Goal: Task Accomplishment & Management: Complete application form

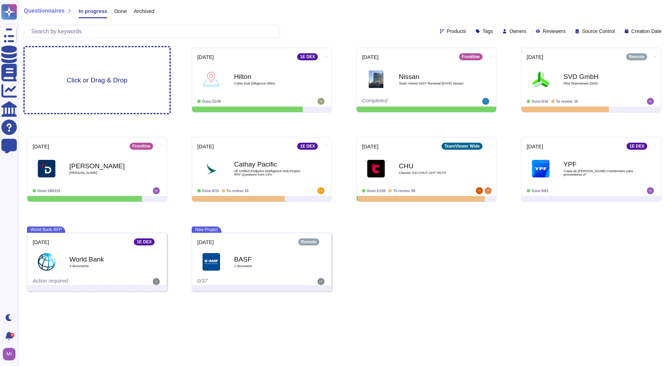
click at [137, 82] on div "Click or Drag & Drop" at bounding box center [97, 80] width 145 height 66
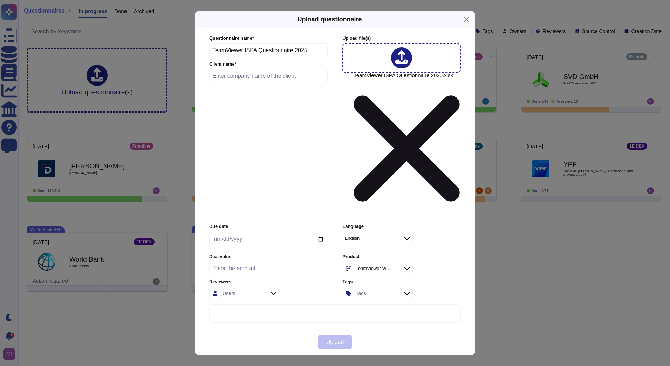
click at [263, 83] on input "text" at bounding box center [268, 76] width 118 height 14
type input "ISPA"
click at [327, 335] on button "Upload" at bounding box center [335, 342] width 35 height 14
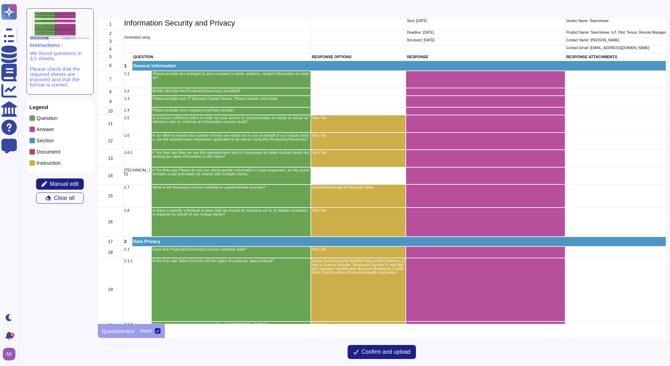
scroll to position [453, 0]
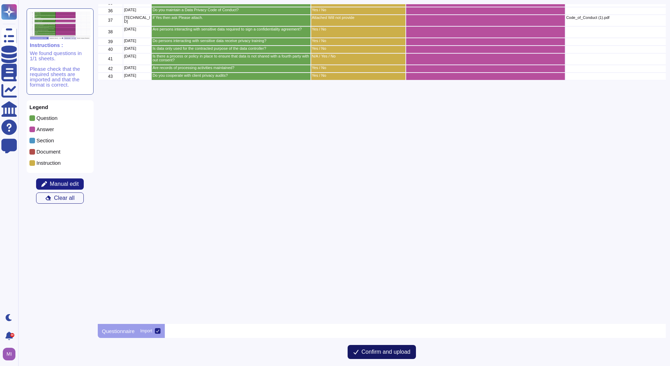
click at [400, 350] on span "Confirm and upload" at bounding box center [386, 352] width 49 height 6
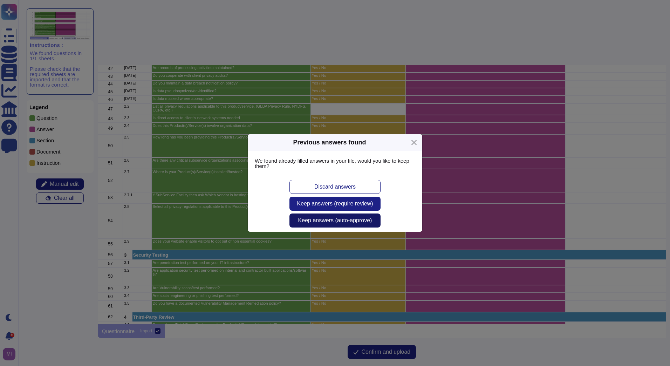
scroll to position [631, 0]
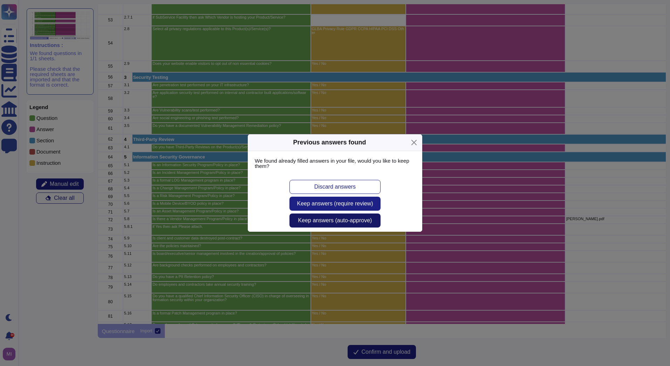
click at [341, 221] on span "Keep answers (auto-approve)" at bounding box center [335, 221] width 74 height 6
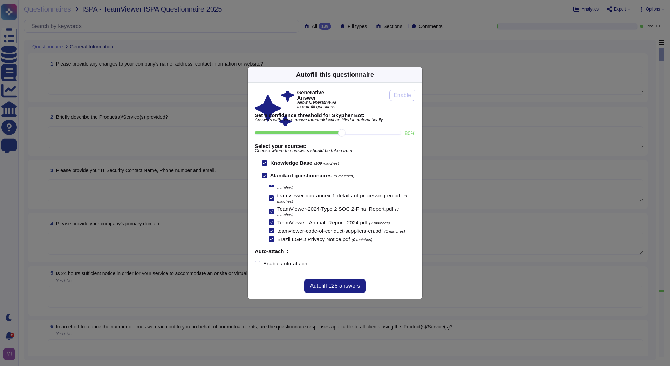
scroll to position [73, 0]
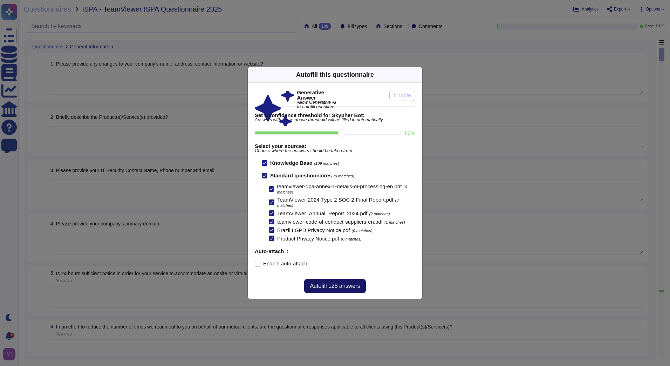
click at [331, 283] on span "Autofill 128 answers" at bounding box center [335, 286] width 50 height 6
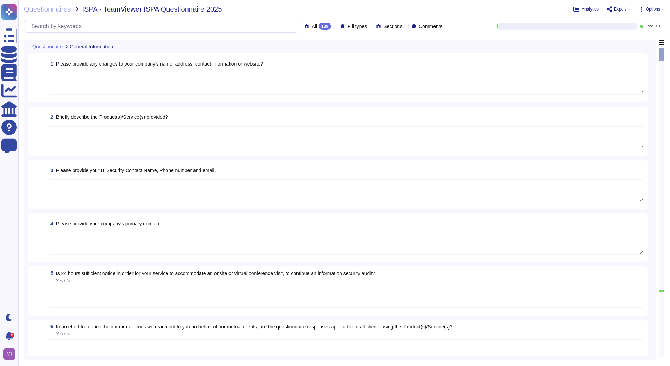
type textarea "TeamViewer provides change logs for changes inherent to a regular software deve…"
type textarea "TeamViewer Frontline is a solution to digitalize and streamline processes for f…"
type textarea "The Security Team can be contacted via [EMAIL_ADDRESS][DOMAIN_NAME] or through …"
type textarea "[GEOGRAPHIC_DATA]."
type textarea "Customer shall make available additional information reasonably necessary to de…"
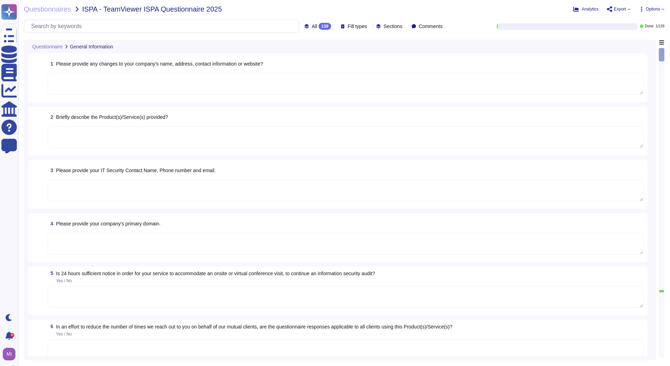
type textarea "These customers primarily use the product portfolio through a subscription mode…"
type textarea "No"
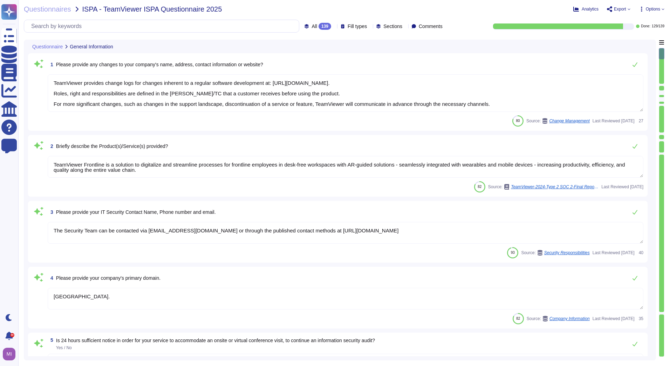
click at [312, 171] on textarea "TeamViewer Frontline is a solution to digitalize and streamline processes for f…" at bounding box center [346, 167] width 596 height 22
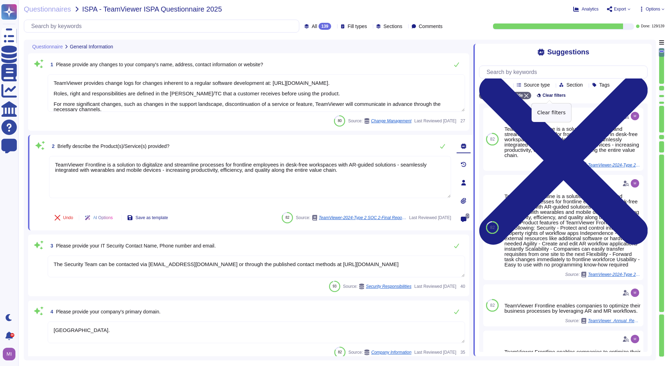
click at [543, 97] on span "Clear filters" at bounding box center [554, 95] width 23 height 4
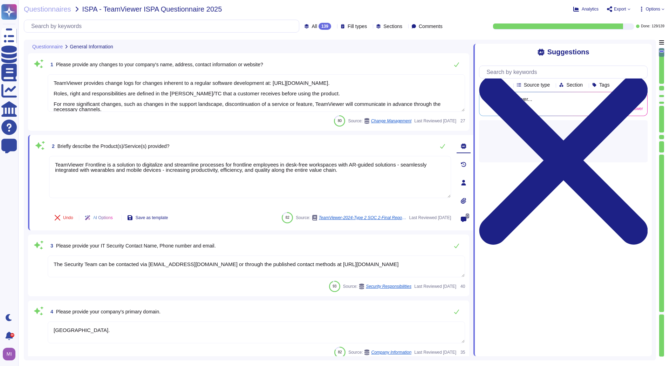
click at [613, 85] on icon at bounding box center [613, 85] width 0 height 0
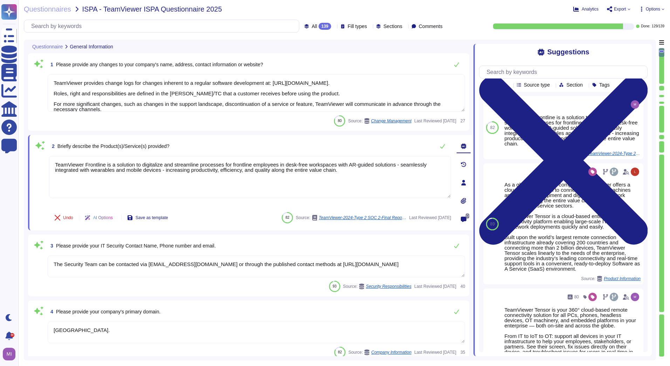
click at [510, 85] on icon at bounding box center [510, 85] width 0 height 0
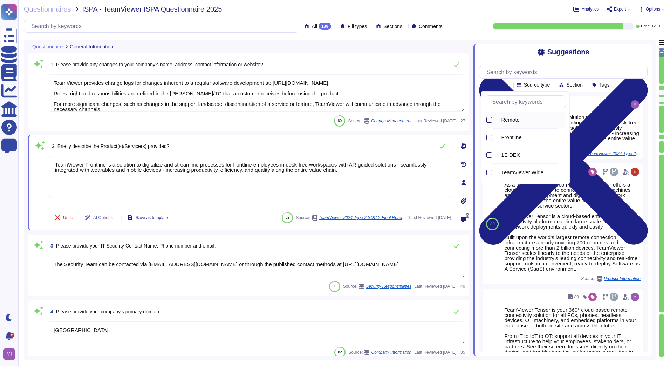
click at [491, 120] on div at bounding box center [490, 120] width 6 height 6
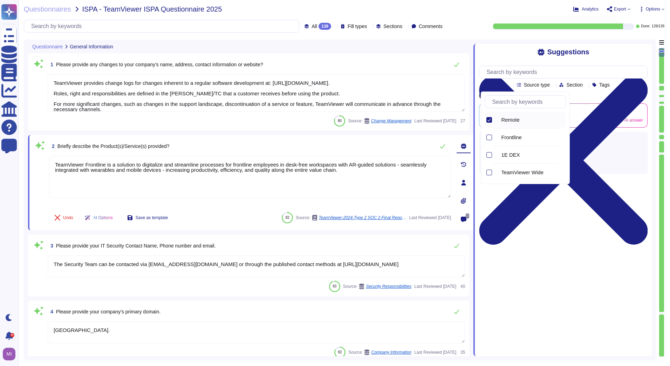
click at [603, 53] on div "Suggestions" at bounding box center [563, 52] width 169 height 8
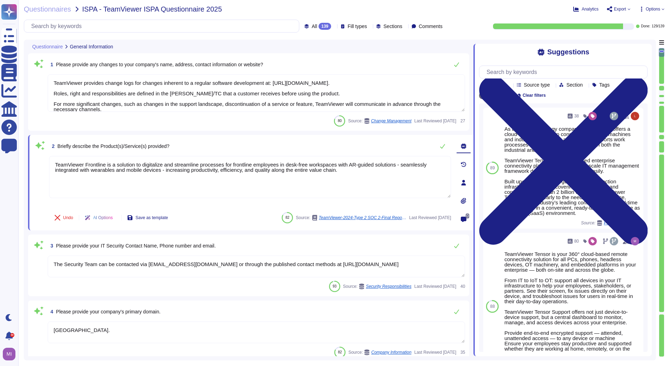
click at [370, 27] on icon at bounding box center [370, 27] width 0 height 0
click at [388, 27] on span "Sections" at bounding box center [393, 26] width 19 height 5
click at [334, 27] on icon at bounding box center [334, 27] width 0 height 0
click at [488, 39] on div "Questionnaires ISPA - TeamViewer ISPA Questionnaire 2025 Analytics Export Optio…" at bounding box center [344, 183] width 652 height 366
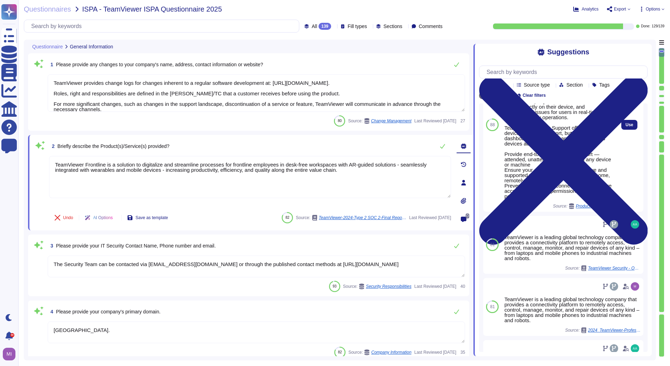
scroll to position [210, 0]
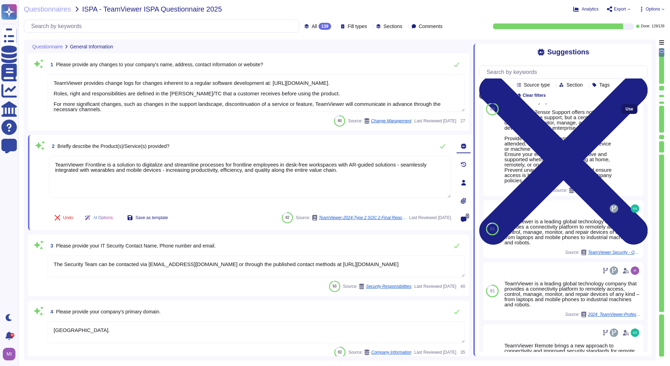
click at [626, 111] on span "Use" at bounding box center [630, 109] width 8 height 4
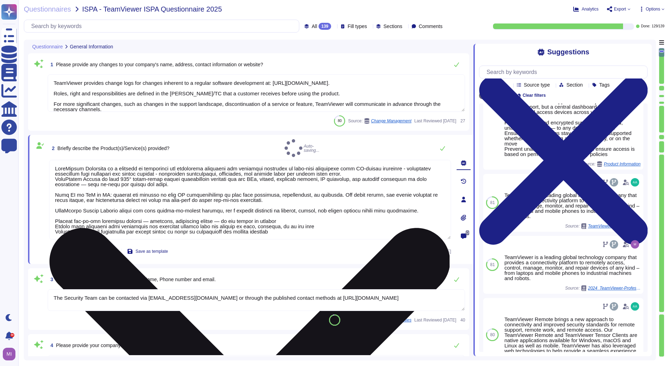
scroll to position [195, 0]
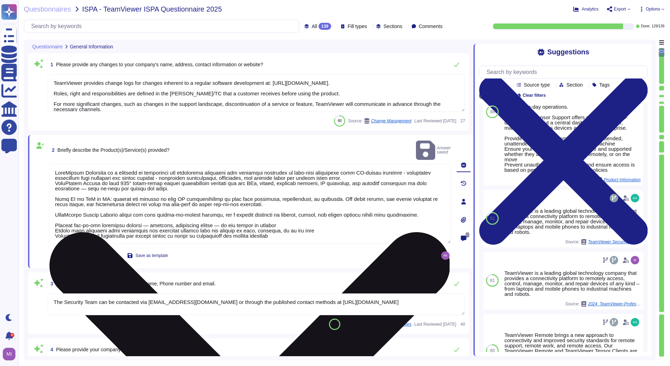
drag, startPoint x: 341, startPoint y: 169, endPoint x: 51, endPoint y: 160, distance: 290.4
click at [51, 164] on textarea at bounding box center [250, 204] width 402 height 80
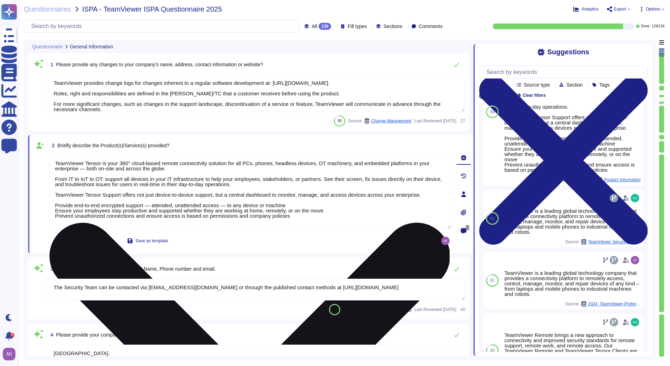
click at [53, 170] on textarea "TeamViewer Tensor is your 360° cloud-based remote connectivity solution for all…" at bounding box center [250, 192] width 402 height 74
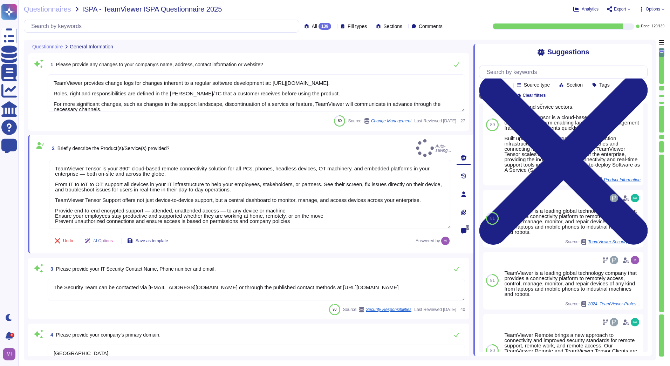
type textarea "TeamViewer Tensor is your 360° cloud-based remote connectivity solution for all…"
click at [323, 262] on div "3 Please provide your IT Security Contact Name, Phone number and email." at bounding box center [257, 269] width 418 height 14
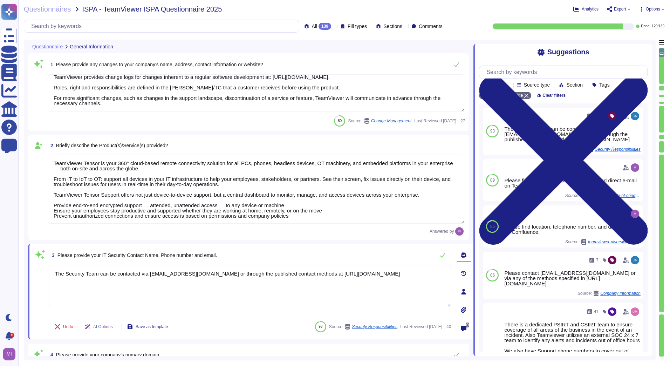
drag, startPoint x: 115, startPoint y: 109, endPoint x: 93, endPoint y: 107, distance: 21.9
click at [93, 107] on textarea "TeamViewer provides change logs for changes inherent to a regular software deve…" at bounding box center [257, 93] width 418 height 38
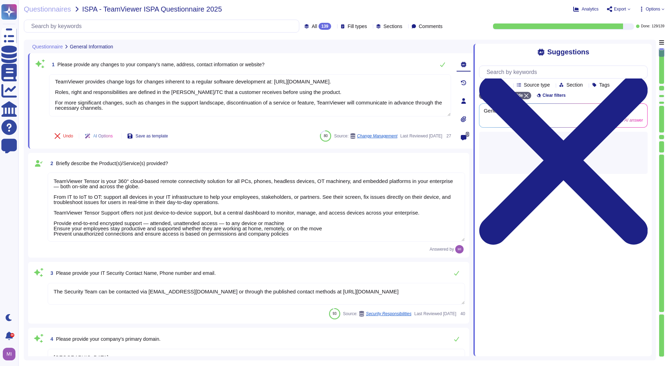
scroll to position [1, 0]
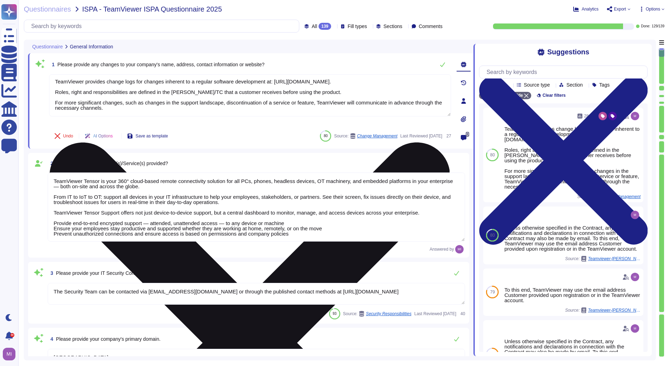
click at [372, 104] on textarea "TeamViewer provides change logs for changes inherent to a regular software deve…" at bounding box center [250, 95] width 402 height 42
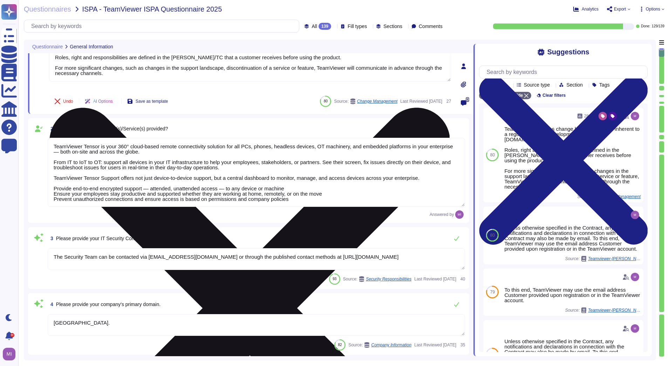
type textarea "No"
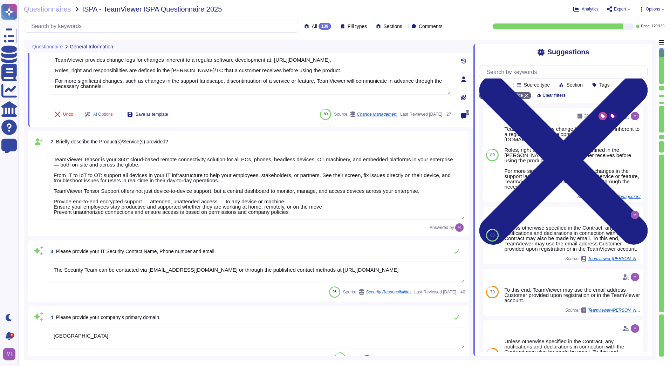
scroll to position [0, 0]
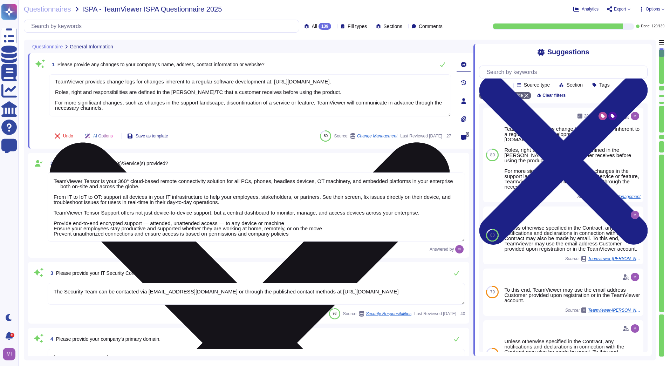
drag, startPoint x: 120, startPoint y: 107, endPoint x: 55, endPoint y: 82, distance: 69.5
click at [55, 82] on textarea "TeamViewer provides change logs for changes inherent to a regular software deve…" at bounding box center [250, 95] width 402 height 42
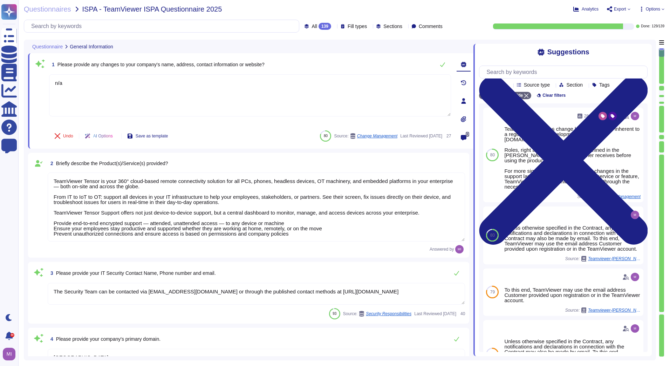
type textarea "n/a"
click at [288, 137] on div "Undo AI Options Save as template Last Reviewed [DATE] 27" at bounding box center [250, 136] width 402 height 17
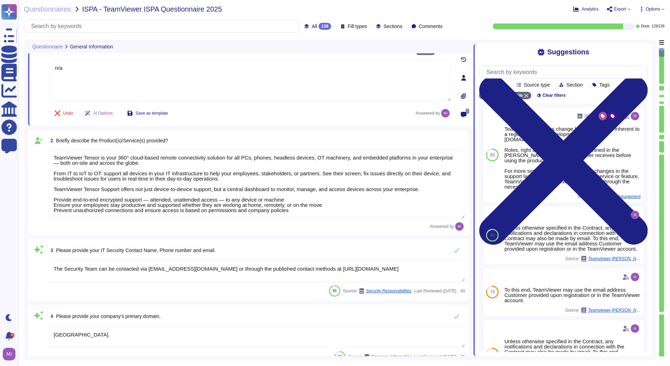
type textarea "No"
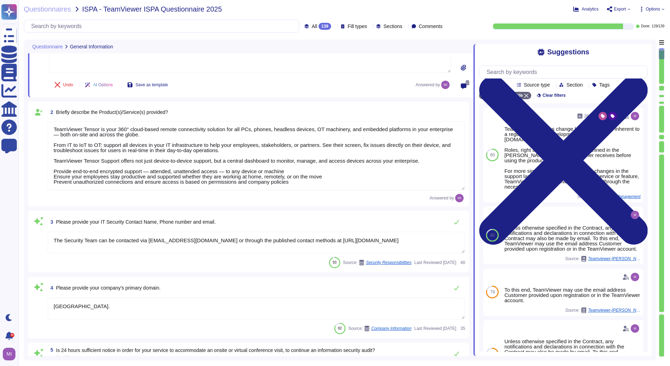
scroll to position [70, 0]
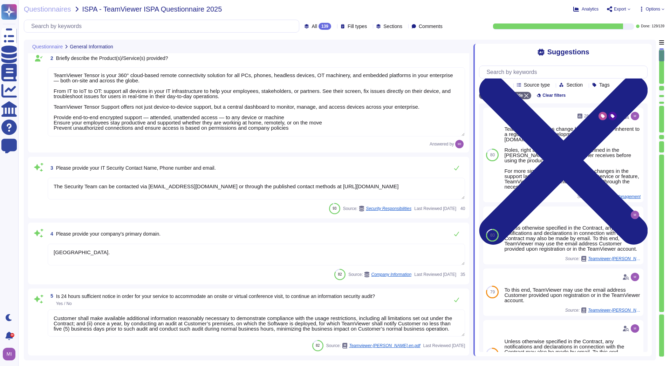
type textarea "Viewer might come across confidential information."
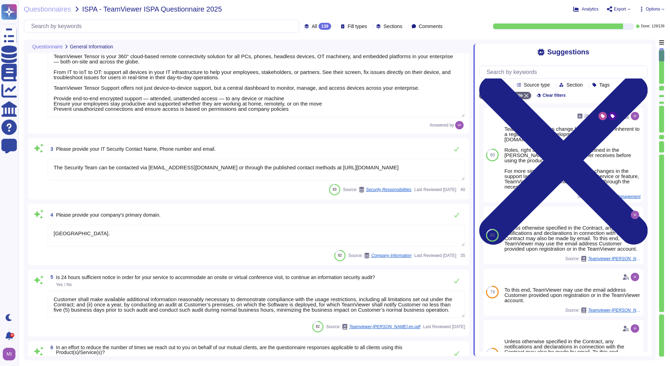
scroll to position [140, 0]
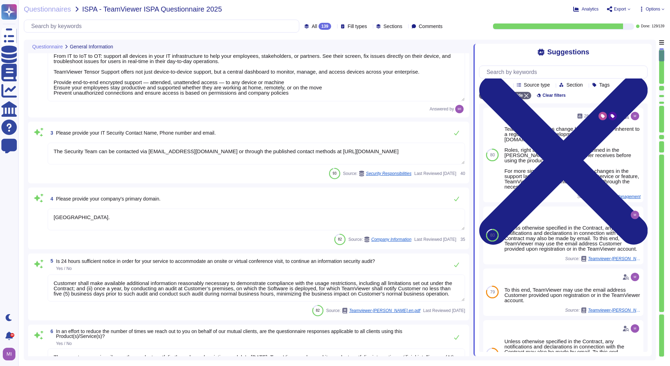
type textarea "Vulnerability scans are performed daily on the environment to identify control …"
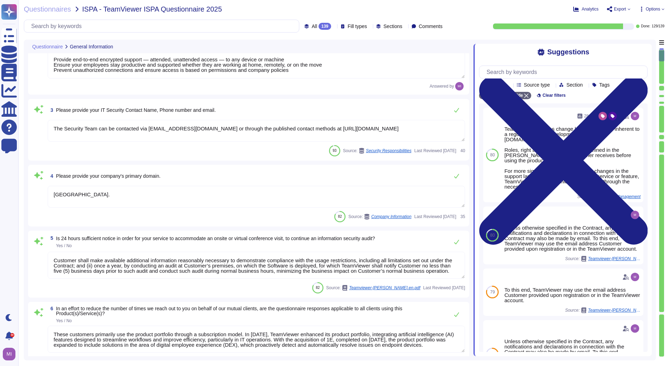
scroll to position [175, 0]
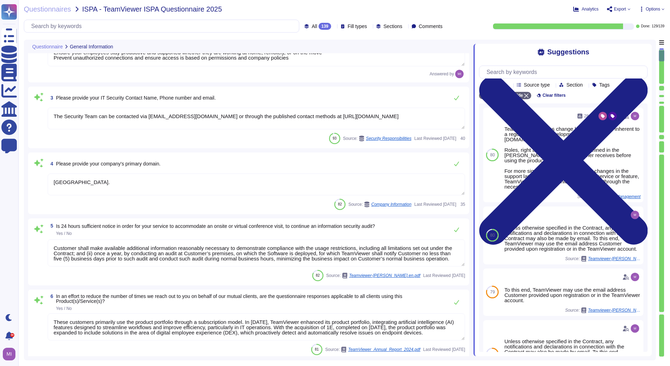
drag, startPoint x: 90, startPoint y: 182, endPoint x: 54, endPoint y: 183, distance: 35.8
click at [54, 183] on textarea "[GEOGRAPHIC_DATA]." at bounding box center [257, 185] width 418 height 22
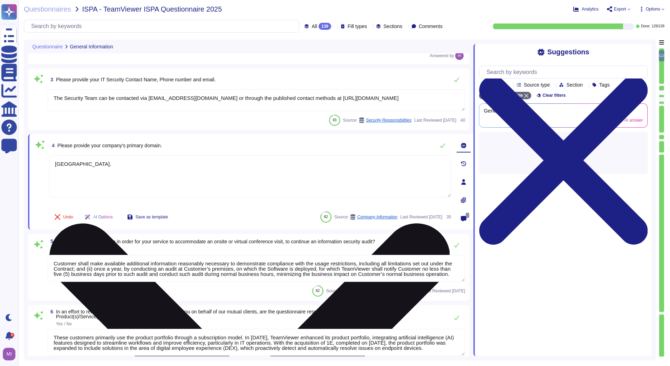
type textarea "Vulnerability scans are performed daily on the environment to identify control …"
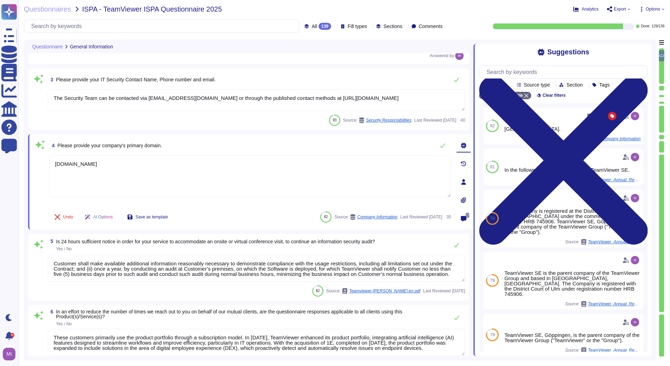
type textarea "[DOMAIN_NAME]"
click at [29, 265] on div "5 Is 24 hours sufficient notice in order for your service to accommodate an ons…" at bounding box center [248, 267] width 441 height 67
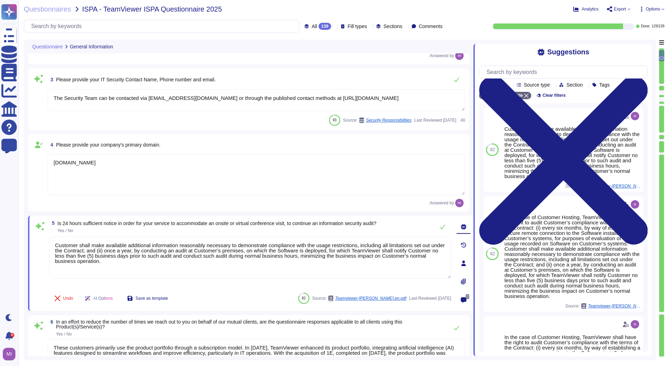
click at [23, 270] on div "Questionnaires ISPA - TeamViewer ISPA Questionnaire 2025 Analytics Export Optio…" at bounding box center [344, 183] width 652 height 366
click at [334, 27] on icon at bounding box center [334, 27] width 0 height 0
click at [251, 176] on textarea "[DOMAIN_NAME]" at bounding box center [257, 174] width 418 height 41
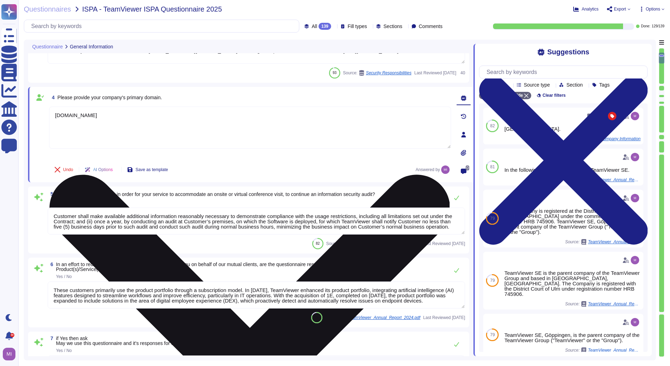
scroll to position [245, 0]
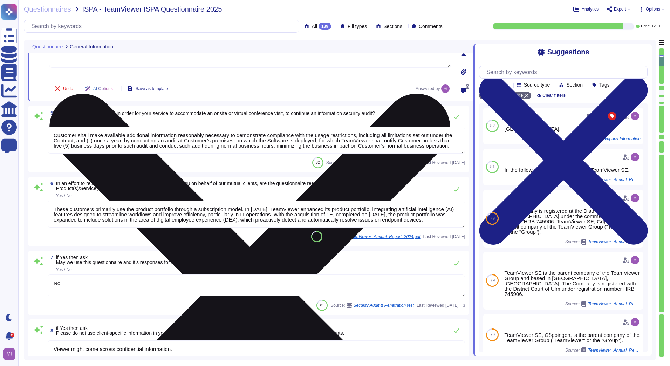
type textarea "Concerns can also be reported to the Compliance Office via a dedicated email ac…"
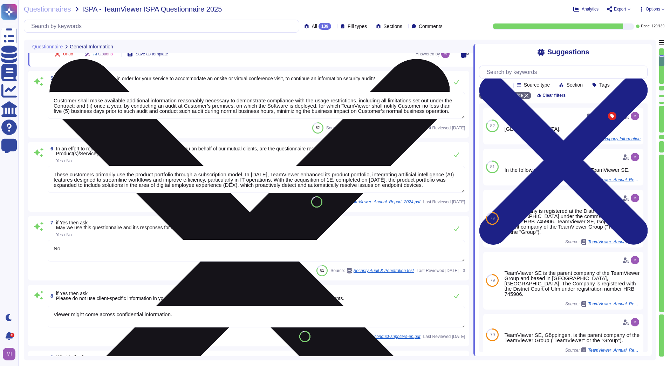
scroll to position [351, 0]
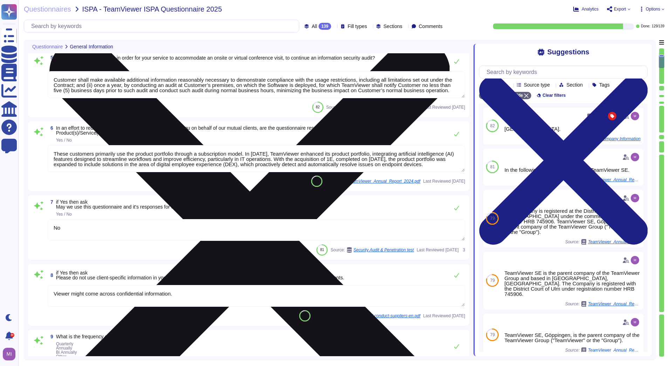
type textarea "A key element of and part of the Product Specification for the Free Version is …"
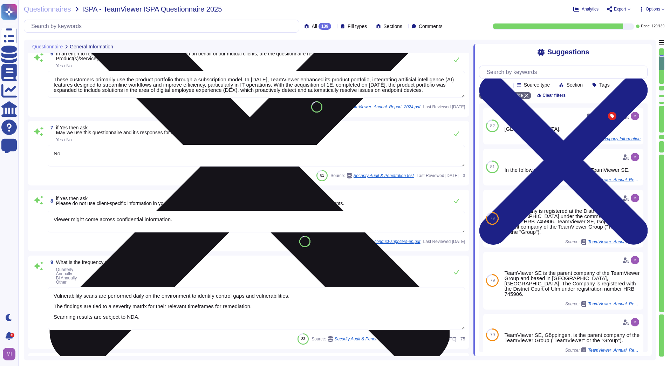
type textarea "Loremips dolo si ametcon, adipiscin, eli seddoe te incididunt utla etd magnaali…"
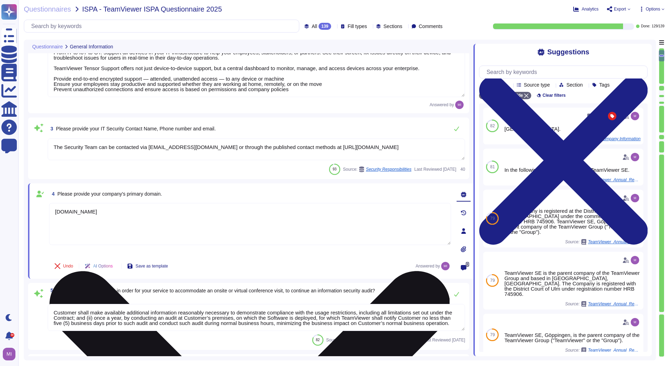
type textarea "n/a"
type textarea "TeamViewer Tensor is your 360° cloud-based remote connectivity solution for all…"
type textarea "The Security Team can be contacted via [EMAIL_ADDRESS][DOMAIN_NAME] or through …"
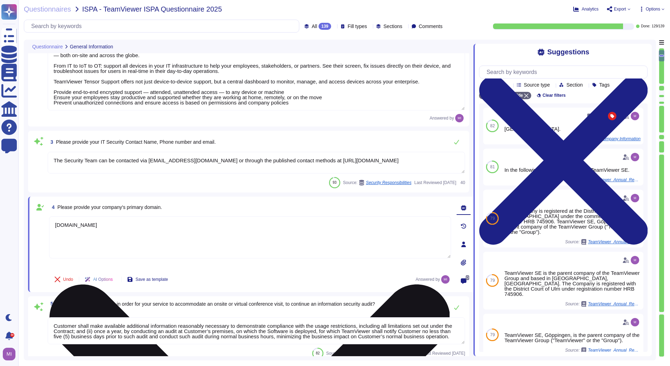
scroll to position [72, 0]
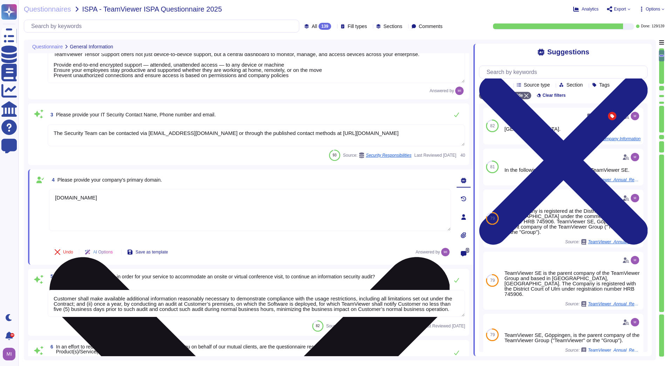
type textarea "Viewer might come across confidential information."
type textarea "Vulnerability scans are performed daily on the environment to identify control …"
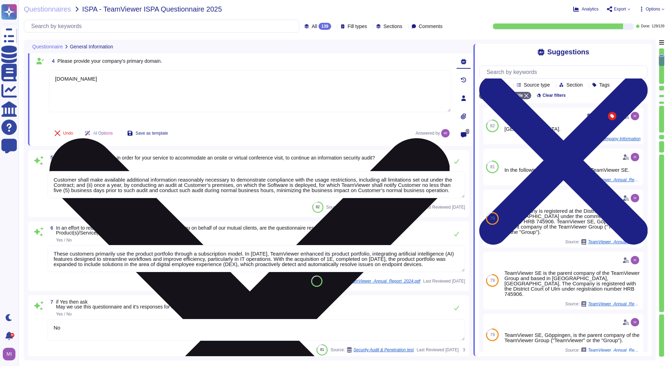
scroll to position [247, 0]
type textarea "Concerns can also be reported to the Compliance Office via a dedicated email ac…"
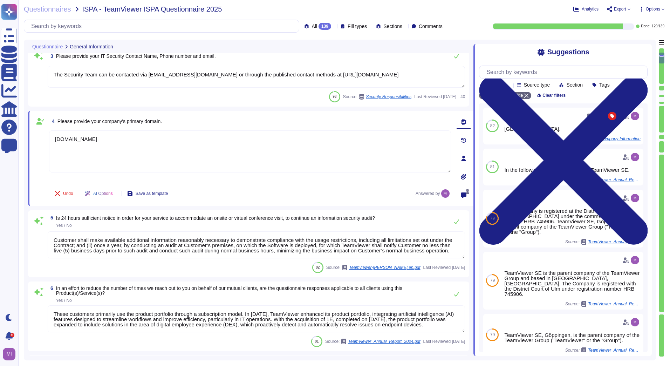
type textarea "n/a"
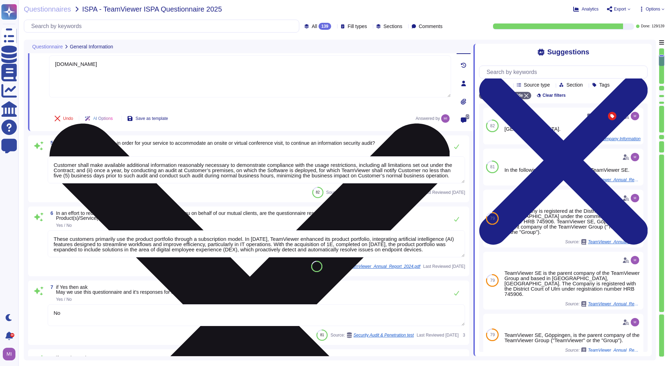
scroll to position [282, 0]
type textarea "Concerns can also be reported to the Compliance Office via a dedicated email ac…"
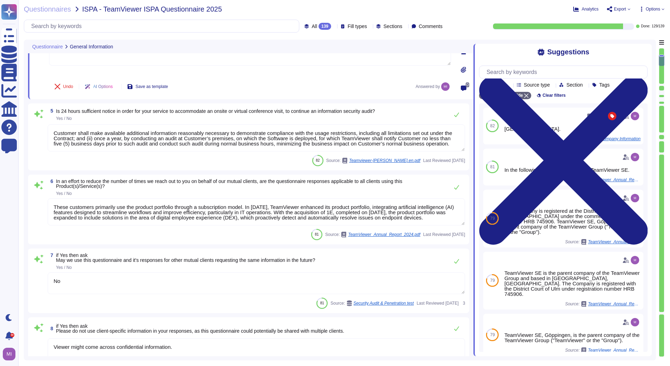
drag, startPoint x: 452, startPoint y: 218, endPoint x: 49, endPoint y: 202, distance: 402.8
click at [49, 202] on textarea "These customers primarily use the product portfolio through a subscription mode…" at bounding box center [257, 211] width 418 height 27
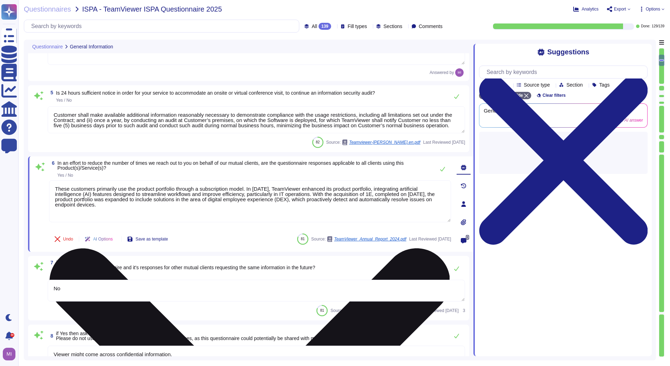
type textarea "Concerns can also be reported to the Compliance Office via a dedicated email ac…"
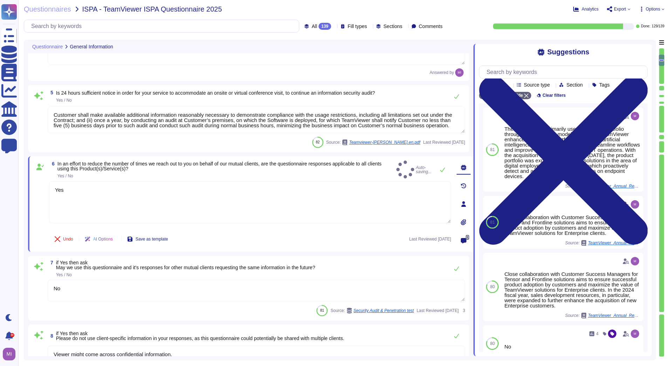
type textarea "Yes"
drag, startPoint x: 448, startPoint y: 128, endPoint x: 54, endPoint y: 114, distance: 394.7
click at [54, 114] on textarea "Customer shall make available additional information reasonably necessary to de…" at bounding box center [257, 119] width 418 height 27
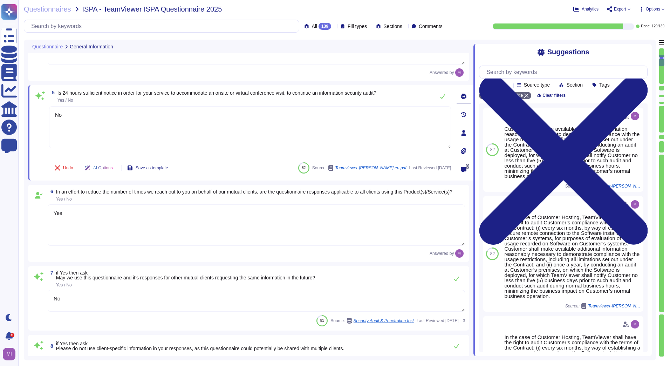
type textarea "No"
click at [24, 167] on div "Questionnaires ISPA - TeamViewer ISPA Questionnaire 2025 Analytics Export Optio…" at bounding box center [344, 183] width 652 height 366
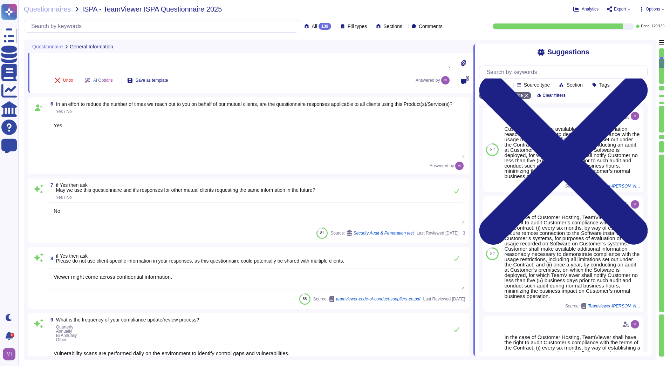
type textarea "A key element of and part of the Product Specification for the Free Version is …"
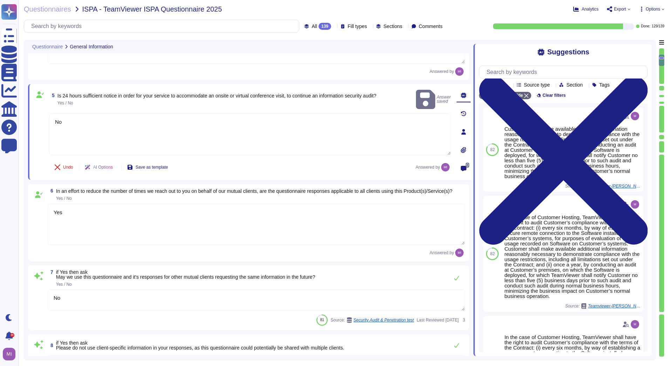
scroll to position [282, 0]
type textarea "TeamViewer Tensor is your 360° cloud-based remote connectivity solution for all…"
click at [122, 203] on div "6 In an effort to reduce the number of times we reach out to you on behalf of o…" at bounding box center [248, 223] width 433 height 69
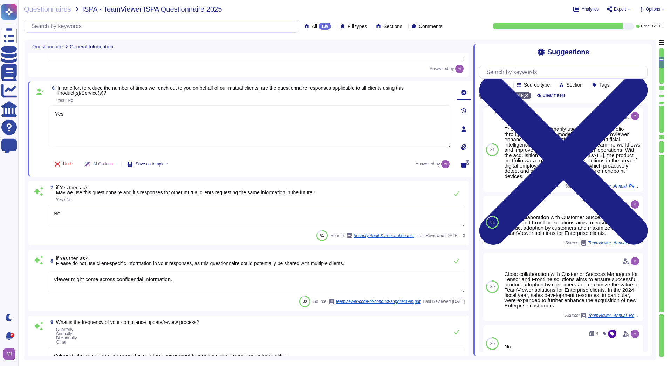
type textarea "A key element of and part of the Product Specification for the Free Version is …"
type textarea "Loremips dolo si ametcon, adipiscin, eli seddoe te incididunt utla etd magnaali…"
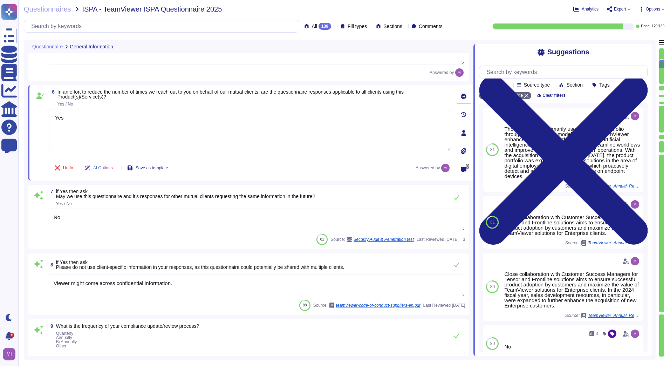
scroll to position [352, 0]
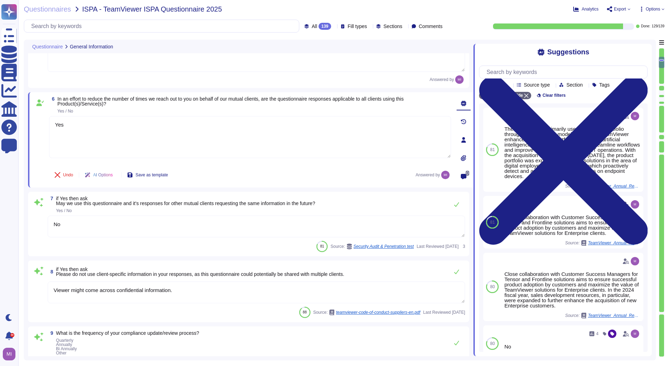
type textarea "The Security Team can be contacted via [EMAIL_ADDRESS][DOMAIN_NAME] or through …"
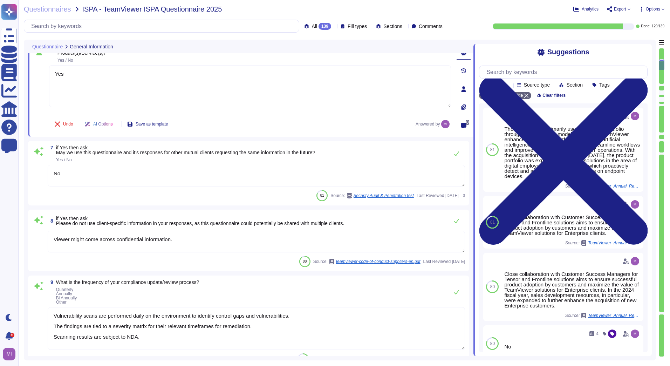
type textarea "Loremips dolo si ametcon, adipiscin, eli seddoe te incididunt utla etd magnaali…"
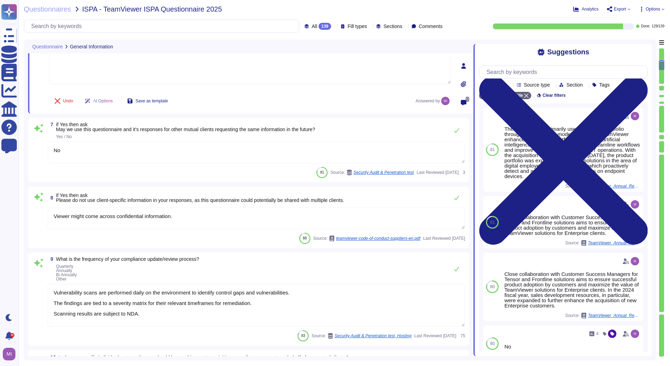
scroll to position [422, 0]
drag, startPoint x: 192, startPoint y: 219, endPoint x: 53, endPoint y: 214, distance: 139.6
click at [53, 214] on textarea "Viewer might come across confidential information." at bounding box center [257, 218] width 418 height 22
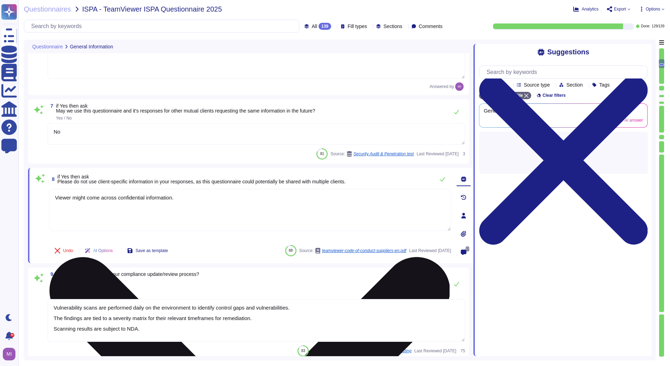
type textarea "Loremips dolo si ametcon, adipiscin, eli seddoe te incididunt utla etd magnaali…"
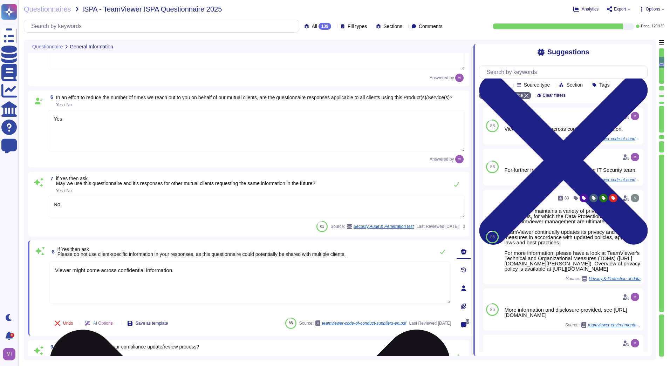
type textarea "The Security Team can be contacted via [EMAIL_ADDRESS][DOMAIN_NAME] or through …"
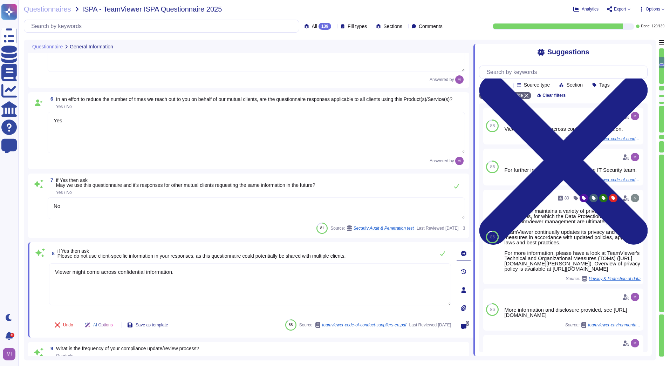
drag, startPoint x: 63, startPoint y: 121, endPoint x: 53, endPoint y: 121, distance: 9.8
click at [53, 121] on textarea "Yes" at bounding box center [257, 132] width 418 height 41
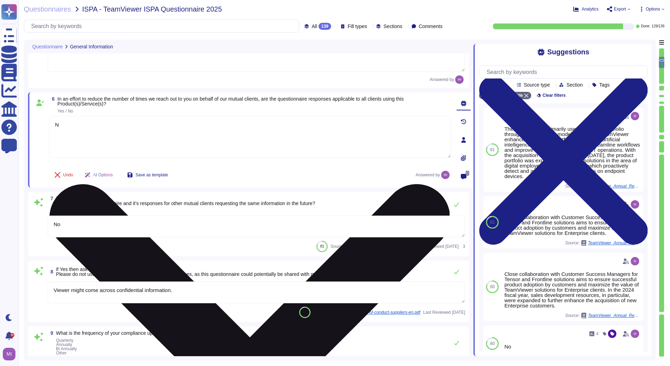
type textarea "No"
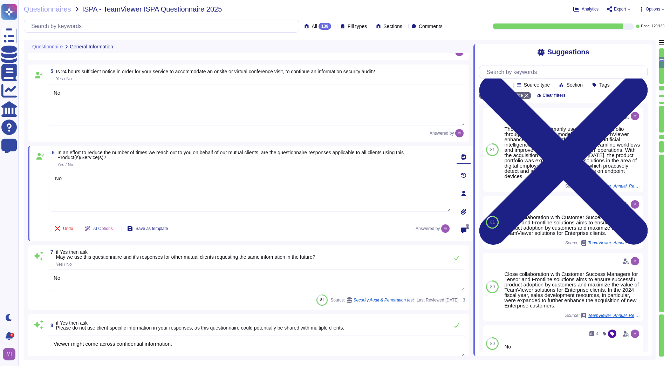
scroll to position [282, 0]
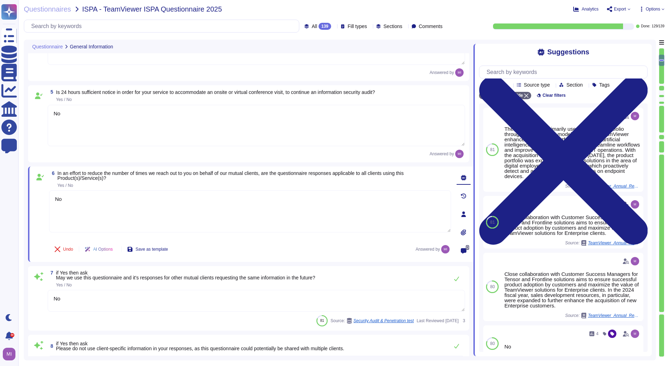
type textarea "TeamViewer Tensor is your 360° cloud-based remote connectivity solution for all…"
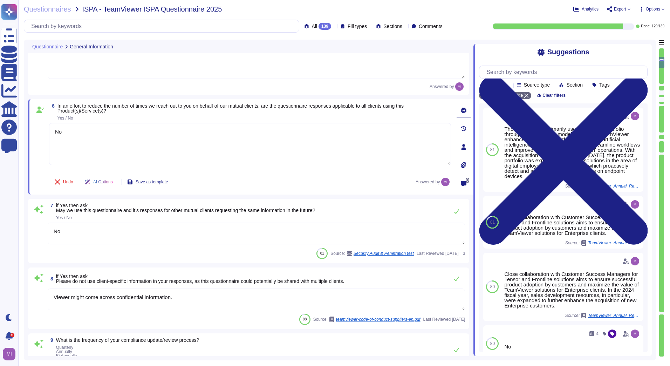
type textarea "A key element of and part of the Product Specification for the Free Version is …"
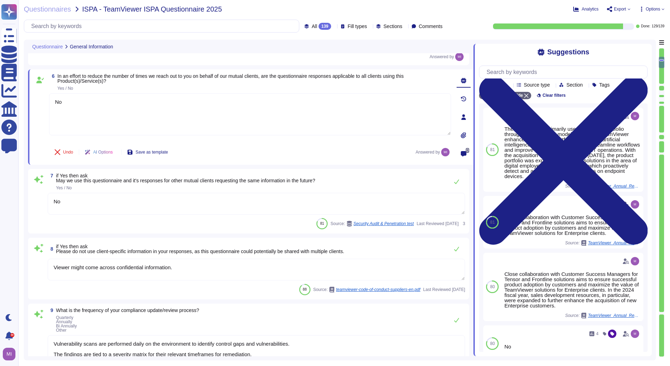
scroll to position [387, 0]
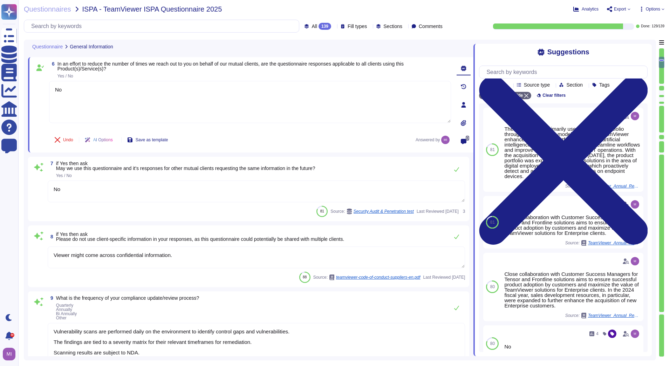
type textarea "No"
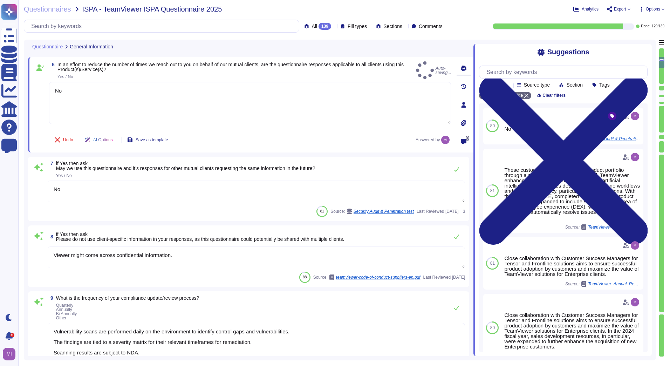
drag, startPoint x: 73, startPoint y: 191, endPoint x: 52, endPoint y: 189, distance: 20.8
click at [52, 189] on textarea "No" at bounding box center [257, 192] width 418 height 22
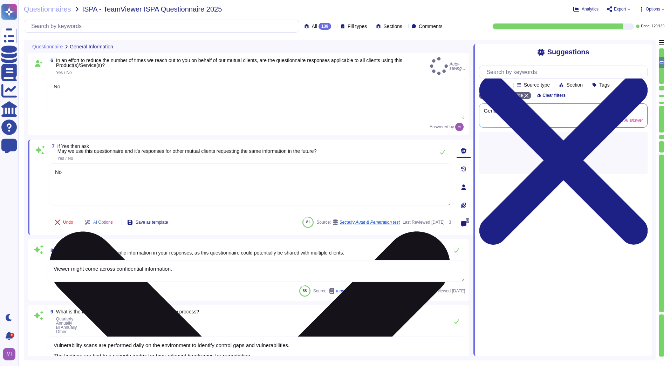
type textarea "A key element of and part of the Product Specification for the Free Version is …"
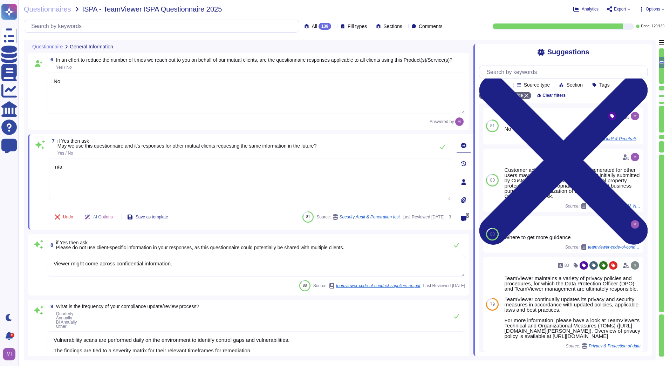
type textarea "n/a"
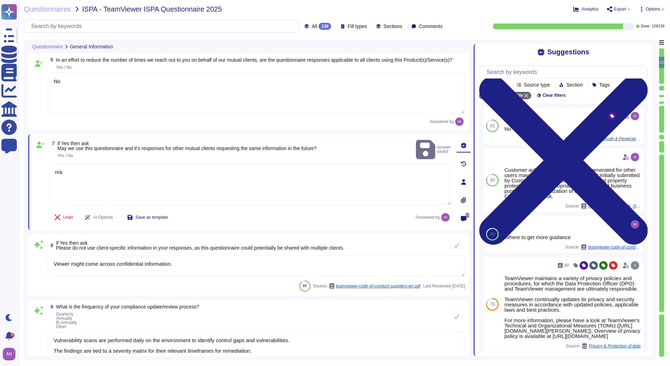
scroll to position [422, 0]
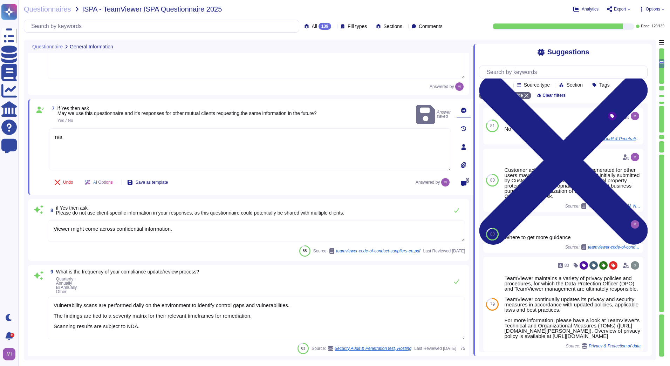
type textarea "Loremips dolo si ametcon, adipiscin, eli seddoe te incididunt utla etd magnaali…"
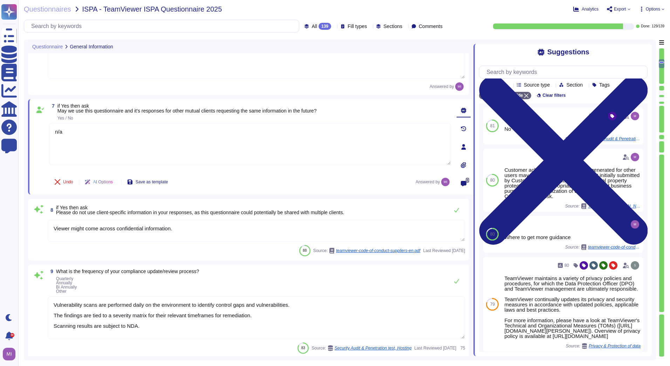
drag, startPoint x: 176, startPoint y: 230, endPoint x: 53, endPoint y: 230, distance: 122.4
click at [53, 230] on textarea "Viewer might come across confidential information." at bounding box center [257, 231] width 418 height 22
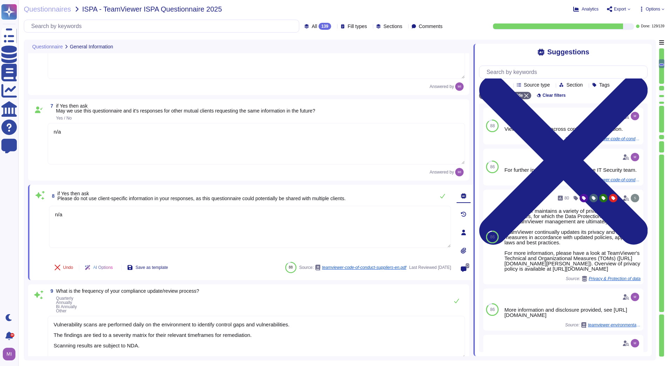
type textarea "n/a"
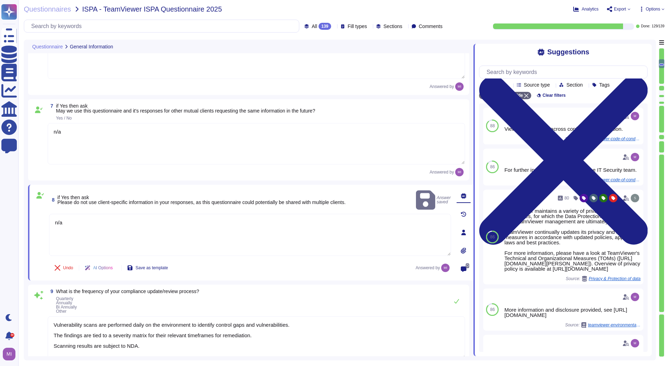
type textarea "Loremips dolo si ametcon, adipiscin, eli seddoe te incididunt utla etd magnaali…"
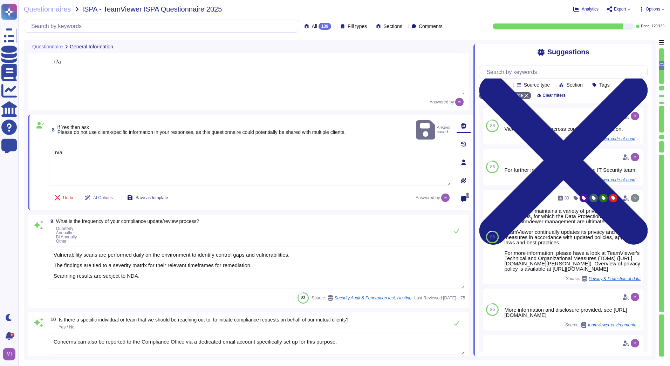
scroll to position [1, 0]
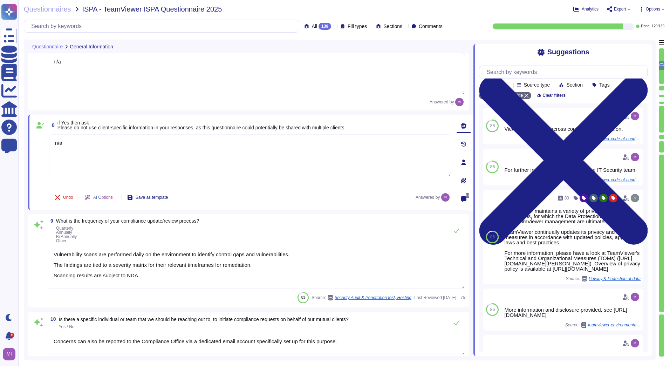
drag, startPoint x: 153, startPoint y: 278, endPoint x: 39, endPoint y: 256, distance: 116.0
click at [39, 256] on div "9 What is the frequency of your compliance update/review process? Quarterly Ann…" at bounding box center [248, 260] width 433 height 85
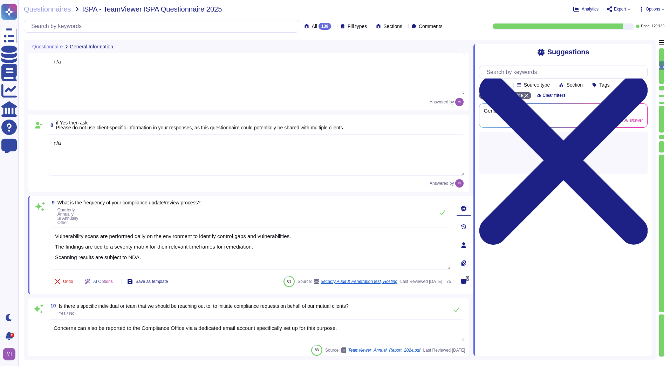
scroll to position [0, 0]
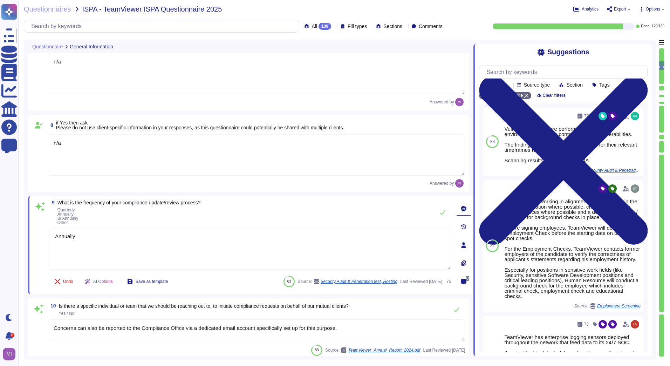
type textarea "Annually"
click at [26, 287] on div "Questionnaire General Information 4 Please provide your company's primary domai…" at bounding box center [340, 200] width 632 height 321
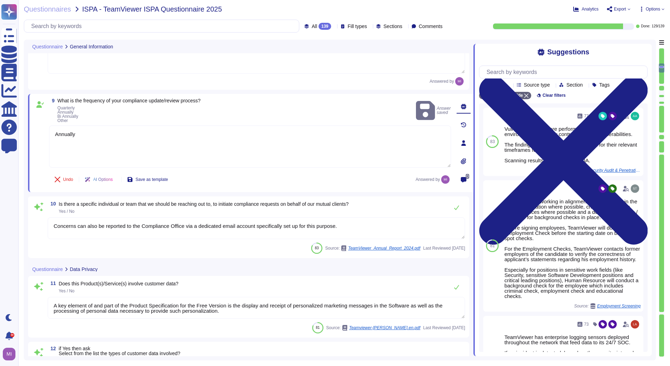
scroll to position [597, 0]
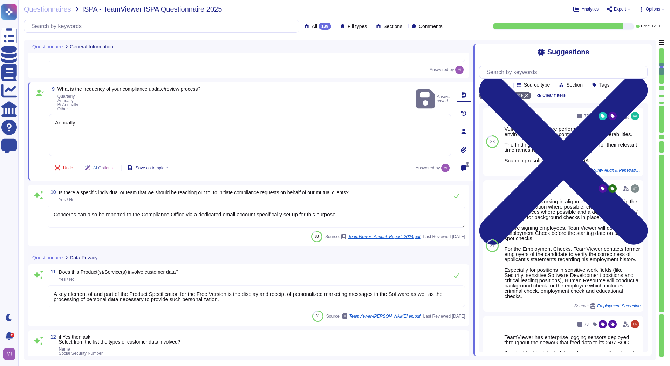
type textarea "[GEOGRAPHIC_DATA]."
drag, startPoint x: 334, startPoint y: 229, endPoint x: 47, endPoint y: 231, distance: 286.8
click at [47, 231] on div "10 Is there a specific individual or team that we should be reaching out to, to…" at bounding box center [248, 215] width 433 height 53
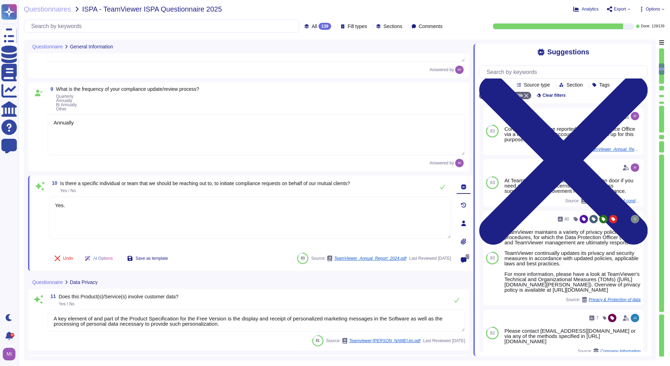
type textarea "Yes."
click at [191, 283] on div "Questionnaire Data Privacy" at bounding box center [201, 282] width 347 height 14
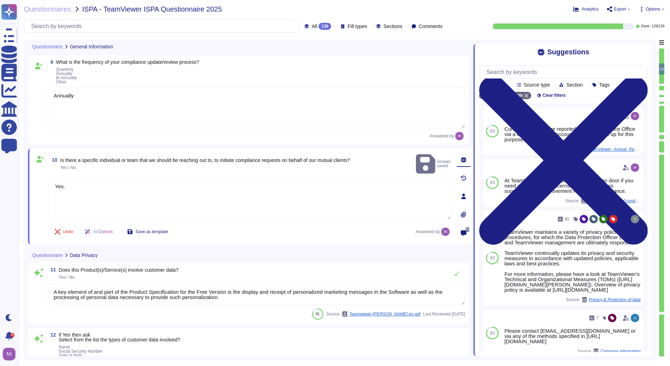
type textarea "[GEOGRAPHIC_DATA]."
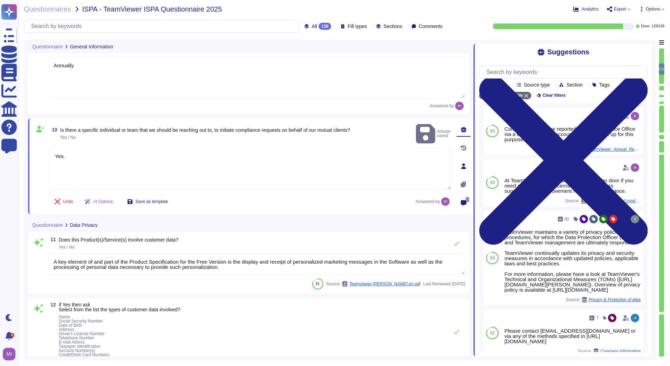
scroll to position [667, 0]
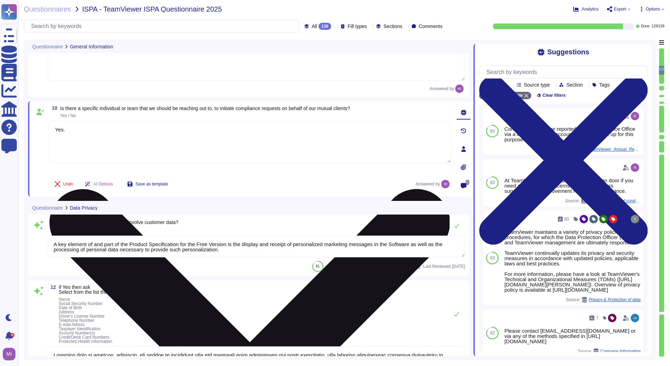
click at [143, 148] on textarea "Yes." at bounding box center [250, 142] width 402 height 42
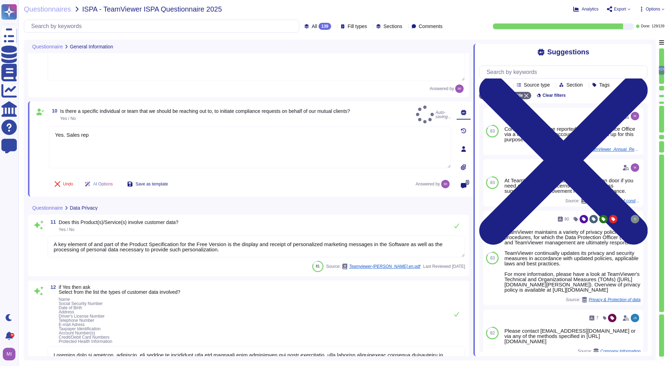
type textarea "Yes. Sales rep"
click at [262, 232] on div "11 Does this Product(s)/Service(s) involve customer data? Yes / No" at bounding box center [257, 226] width 418 height 14
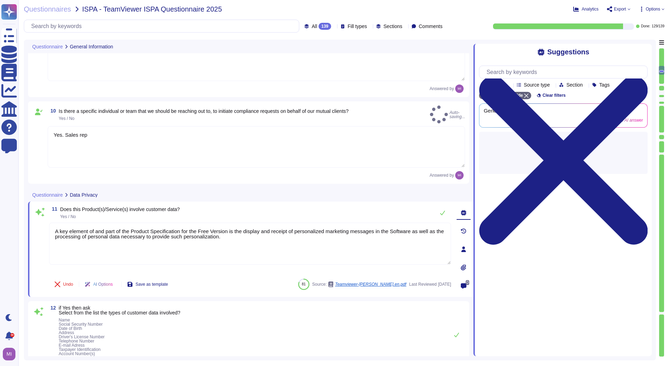
type textarea "[GEOGRAPHIC_DATA]."
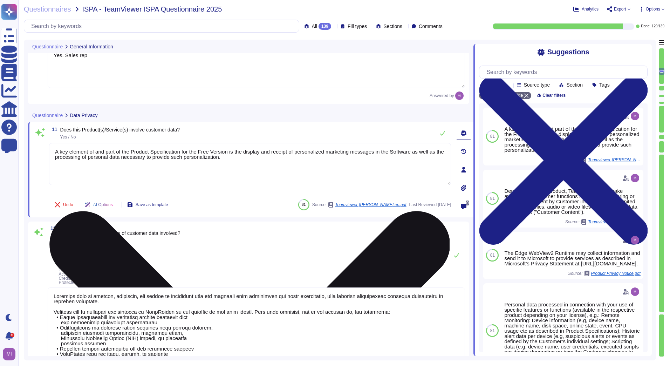
type textarea "TeamViewer maintains a variety of privacy policies and procedures, for which th…"
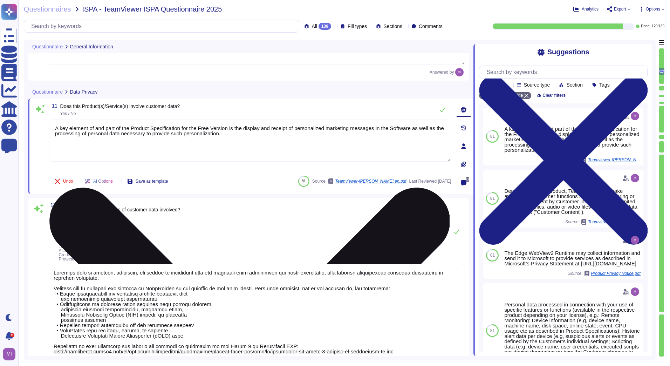
scroll to position [808, 0]
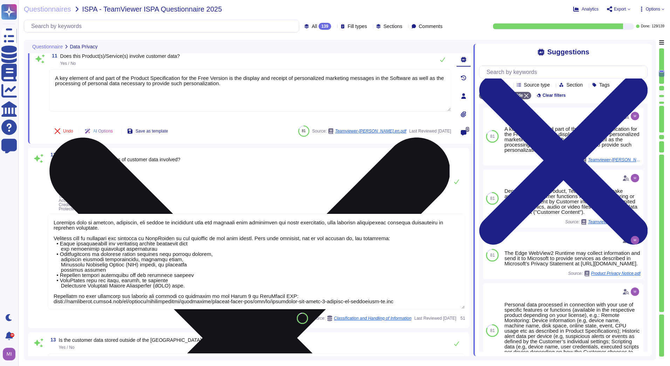
type textarea "TeamViewer maintains a variety of privacy policies and procedures, for which th…"
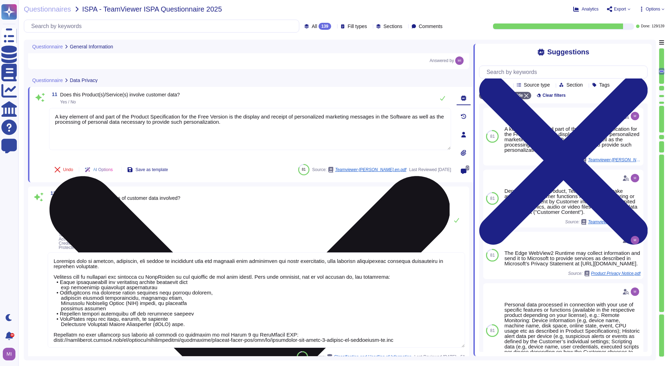
type textarea "n/a"
type textarea "Annually"
type textarea "Yes. Sales rep"
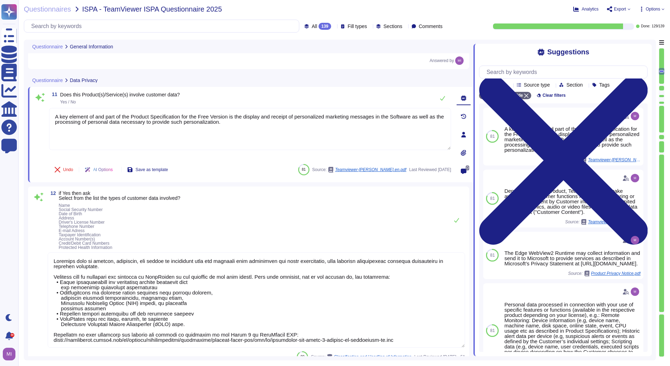
drag, startPoint x: 236, startPoint y: 130, endPoint x: 48, endPoint y: 124, distance: 188.0
click at [48, 124] on div "11 Does this Product(s)/Service(s) involve customer data? Yes / No A key elemen…" at bounding box center [243, 134] width 418 height 87
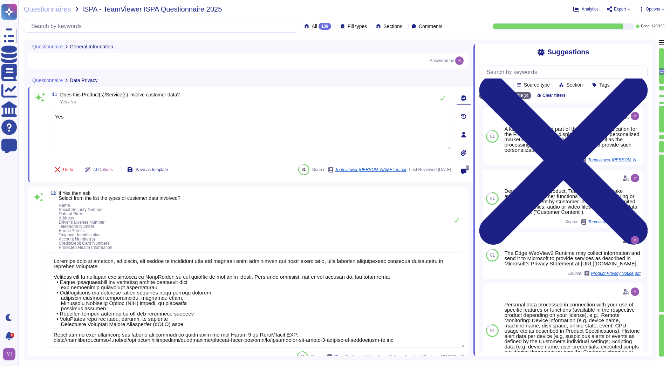
type textarea "Yes"
click at [226, 197] on div "12 if Yes then ask Select from the list the types of customer data involved? Na…" at bounding box center [248, 277] width 441 height 180
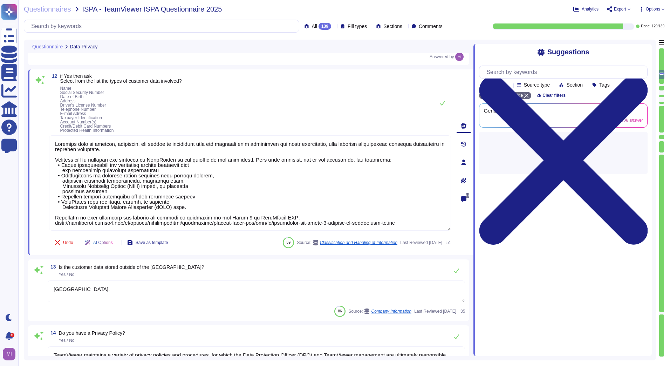
type textarea "TeamViewer has established a systematic contractual framework that requires app…"
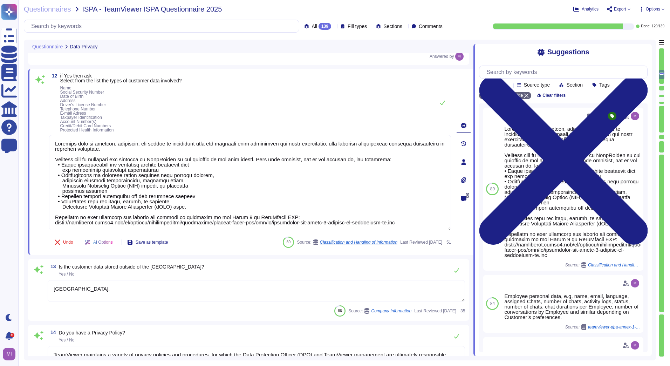
scroll to position [1, 0]
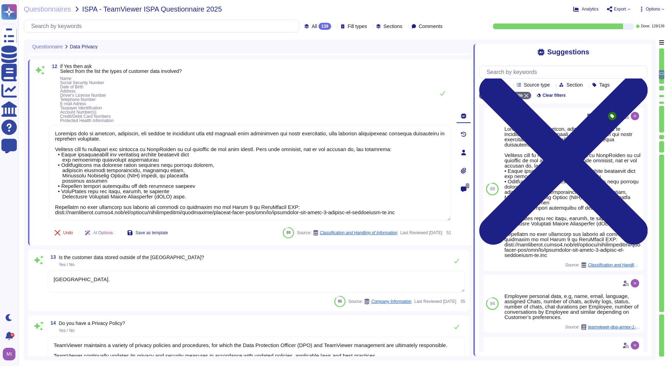
drag, startPoint x: 101, startPoint y: 287, endPoint x: 48, endPoint y: 285, distance: 53.3
click at [48, 285] on textarea "[GEOGRAPHIC_DATA]." at bounding box center [257, 282] width 418 height 22
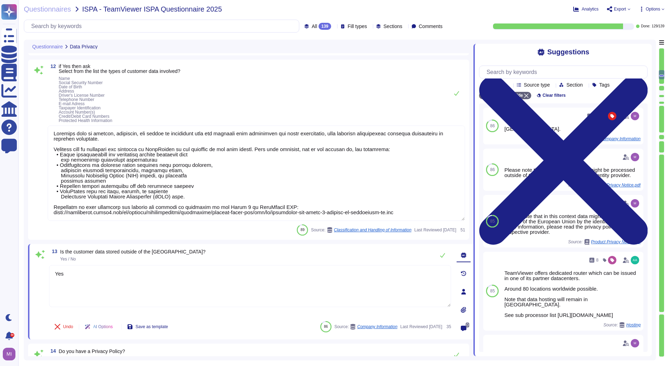
type textarea "Yes"
click at [27, 299] on div "Questionnaire Data Privacy 11 Does this Product(s)/Service(s) involve customer …" at bounding box center [340, 200] width 632 height 321
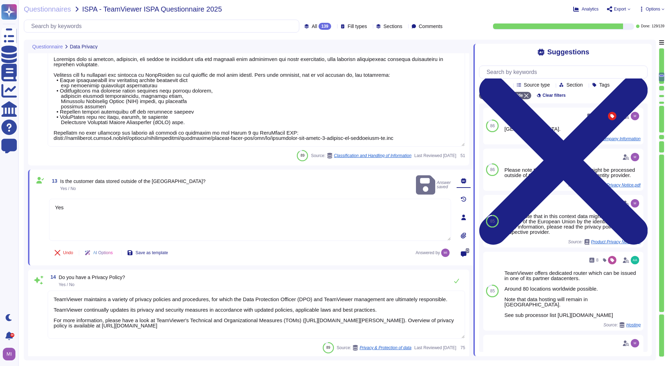
type textarea "TeamViewer has established a systematic contractual framework that requires app…"
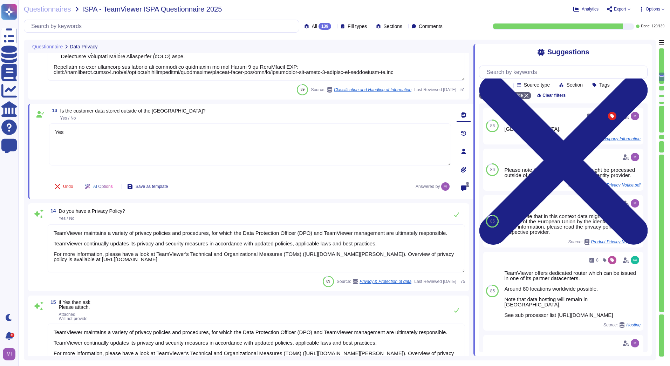
scroll to position [0, 0]
drag, startPoint x: 207, startPoint y: 267, endPoint x: 55, endPoint y: 231, distance: 156.5
click at [55, 231] on textarea "TeamViewer maintains a variety of privacy policies and procedures, for which th…" at bounding box center [257, 248] width 418 height 48
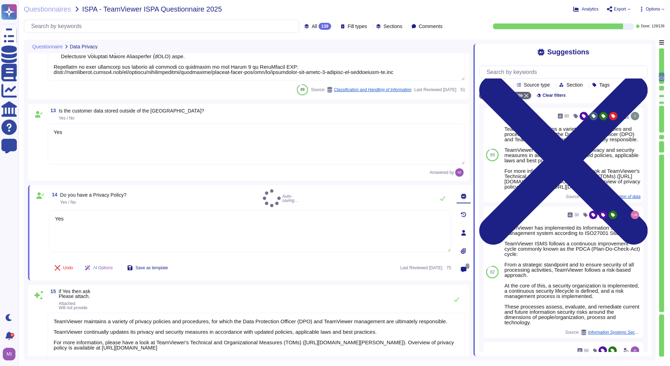
type textarea "Yes"
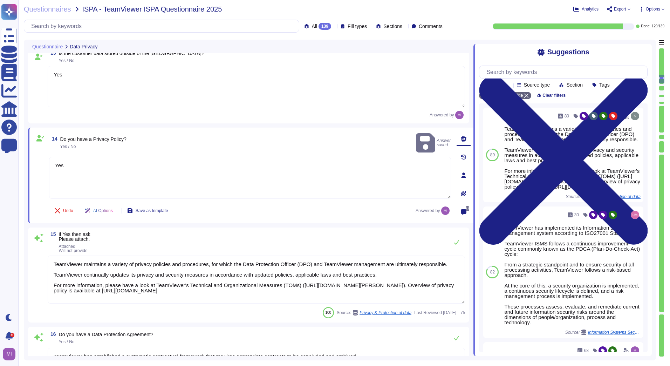
type textarea "TeamViewer has appointed an external Data Protection officer, who can be reache…"
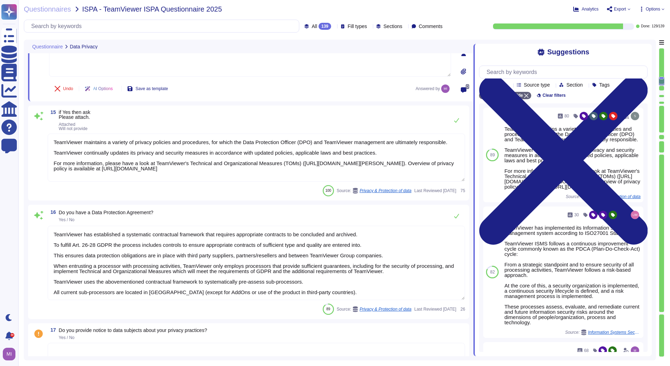
type textarea "Before using the application, users have to review and accept the Privacy Notic…"
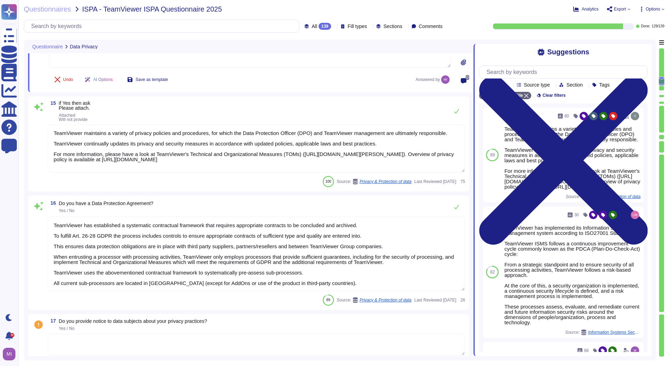
scroll to position [1170, 0]
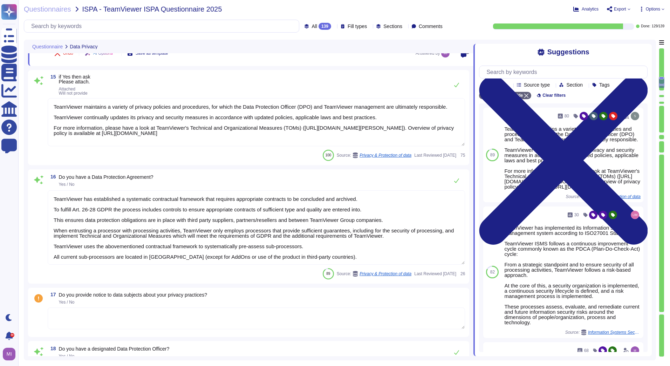
drag, startPoint x: 322, startPoint y: 260, endPoint x: 38, endPoint y: 195, distance: 292.1
click at [38, 195] on div "16 Do you have a Data Protection Agreement? Yes / No TeamViewer has established…" at bounding box center [248, 227] width 433 height 106
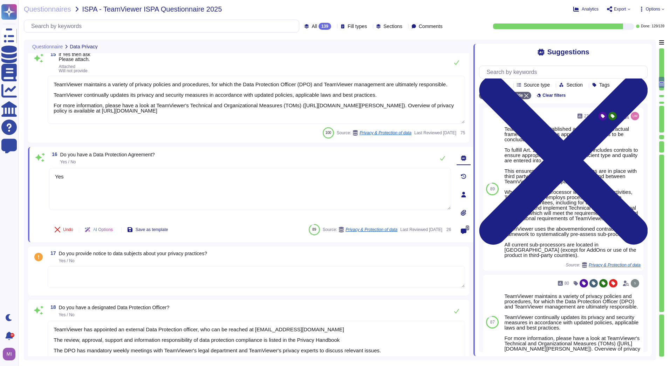
type textarea "Yes"
click at [229, 246] on div "17 Do you provide notice to data subjects about your privacy practices? Yes / No" at bounding box center [248, 270] width 441 height 49
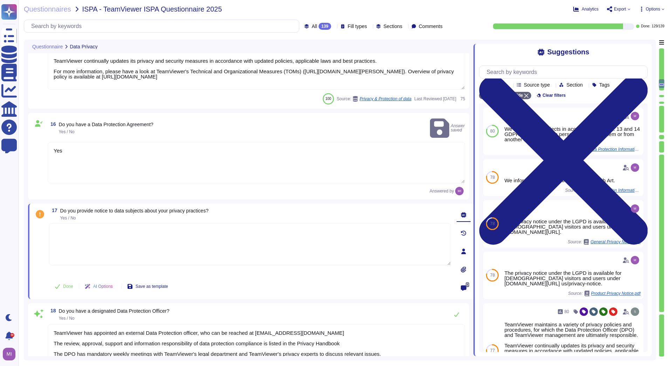
scroll to position [1205, 0]
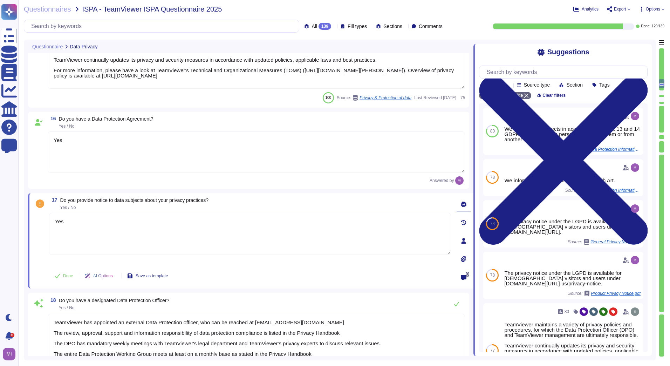
type textarea "Yes"
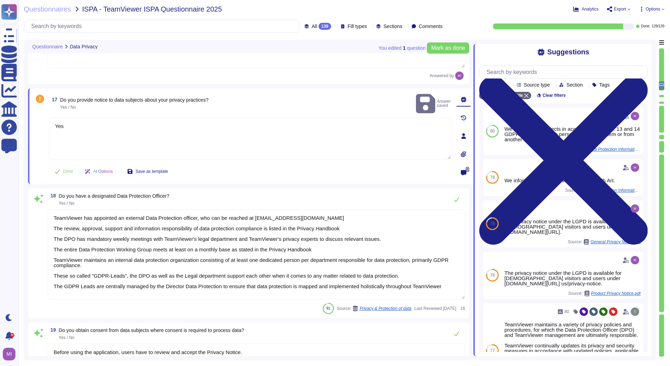
type textarea "Data subjects have a simple way to exercise their rights under the GDPR. For an…"
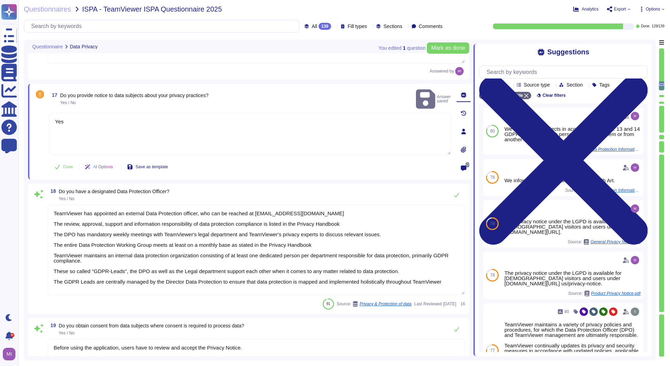
click at [272, 273] on textarea "TeamViewer has appointed an external Data Protection officer, who can be reache…" at bounding box center [257, 250] width 418 height 90
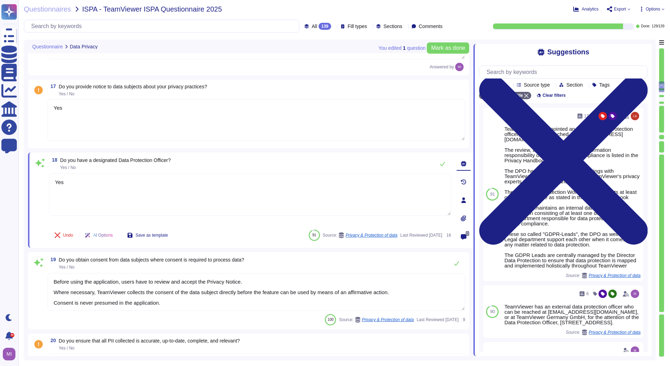
type textarea "Yes"
drag, startPoint x: 199, startPoint y: 310, endPoint x: 100, endPoint y: 293, distance: 100.3
click at [100, 293] on div "Before using the application, users have to review and accept the Privacy Notic…" at bounding box center [257, 292] width 418 height 38
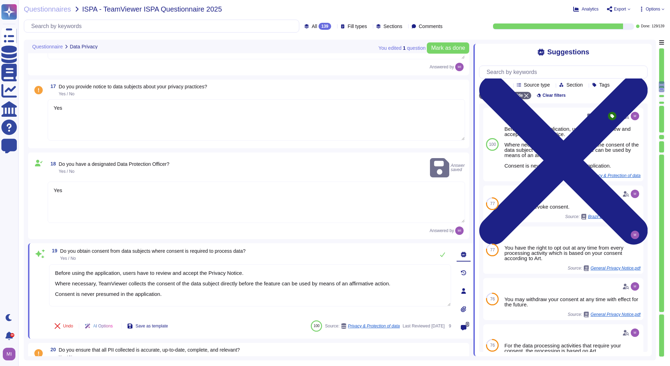
drag, startPoint x: 168, startPoint y: 287, endPoint x: 46, endPoint y: 263, distance: 124.4
click at [46, 263] on div "19 Do you obtain consent from data subjects where consent is required to proces…" at bounding box center [243, 291] width 418 height 87
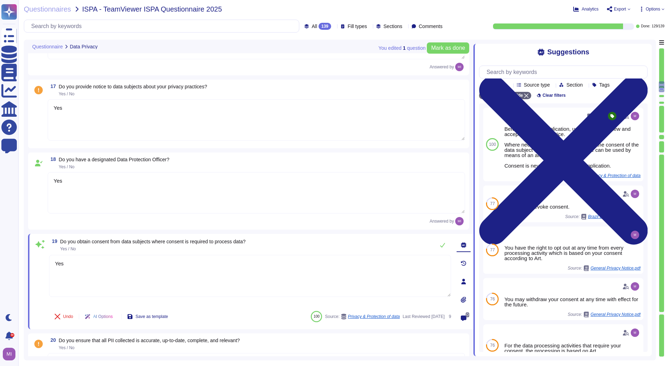
type textarea "Yes"
click at [28, 325] on div "19 Do you obtain consent from data subjects where consent is required to proces…" at bounding box center [251, 281] width 446 height 95
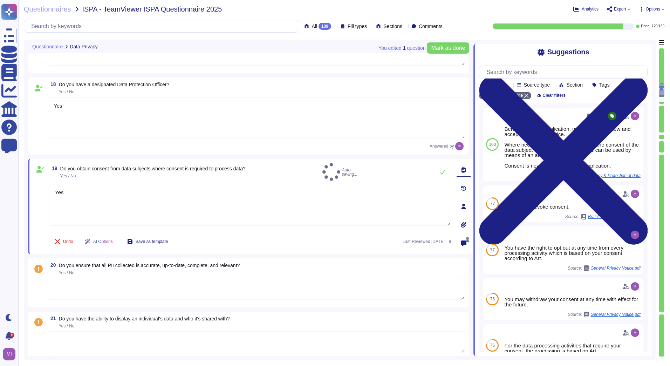
type textarea "You have the right to opt out at any time from every processing activity which …"
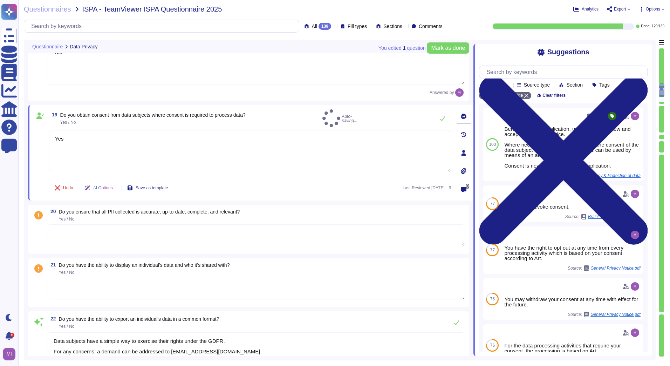
scroll to position [1450, 0]
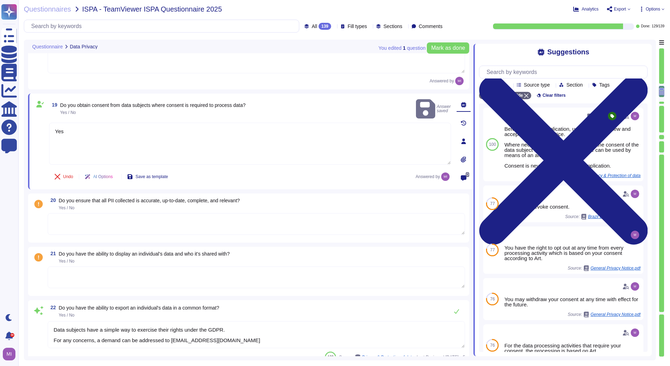
click at [87, 224] on textarea at bounding box center [257, 224] width 418 height 22
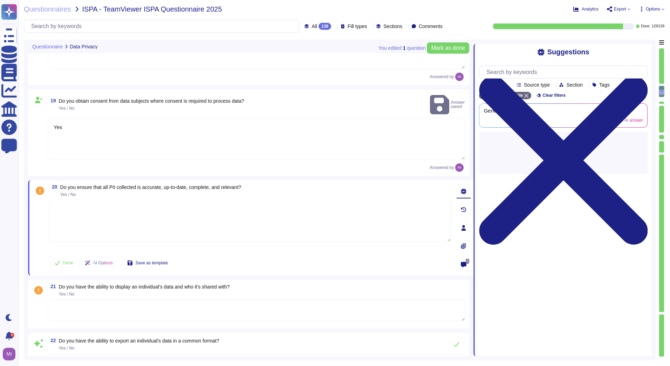
type textarea "You have the right to opt out at any time from every processing activity which …"
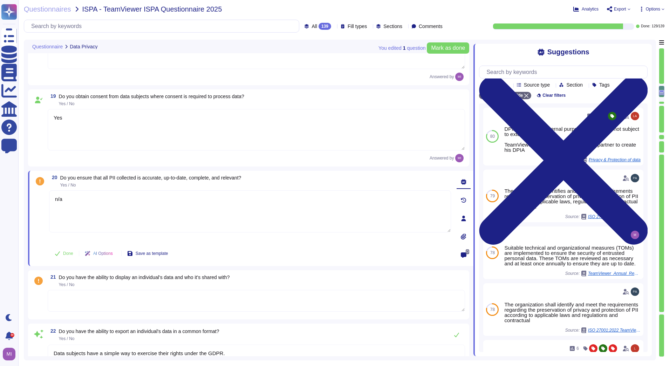
type textarea "n/a"
click at [27, 269] on div "You edited 1 question [PERSON_NAME] as done Questionnaire Data Privacy 16 Do yo…" at bounding box center [340, 200] width 632 height 321
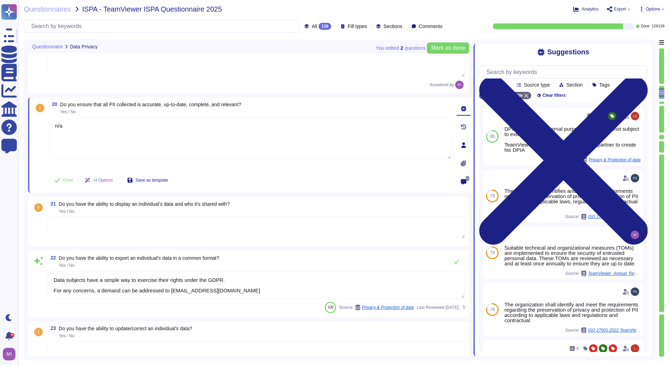
scroll to position [1520, 0]
click at [74, 228] on textarea at bounding box center [257, 227] width 418 height 22
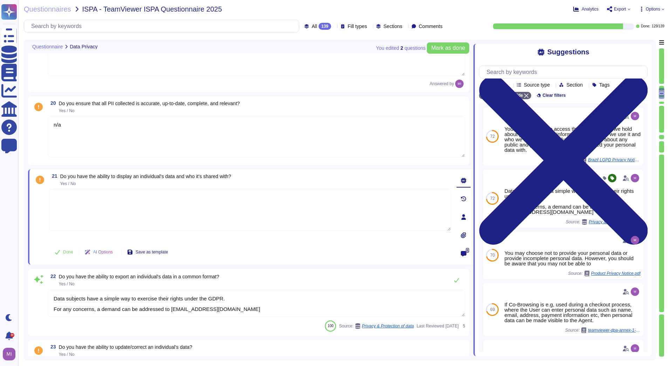
type textarea "N"
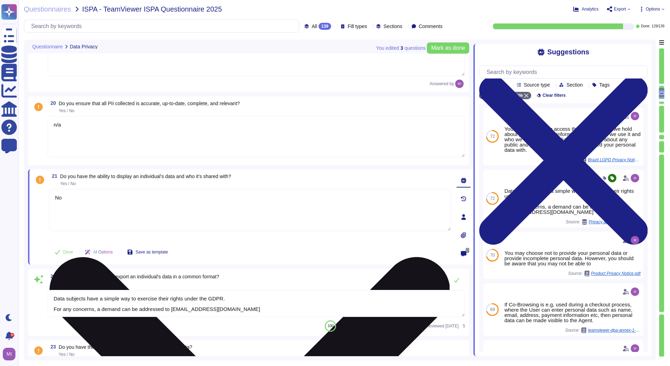
drag, startPoint x: 84, startPoint y: 204, endPoint x: 54, endPoint y: 201, distance: 31.0
click at [54, 201] on textarea "No" at bounding box center [250, 210] width 402 height 42
type textarea "Yes"
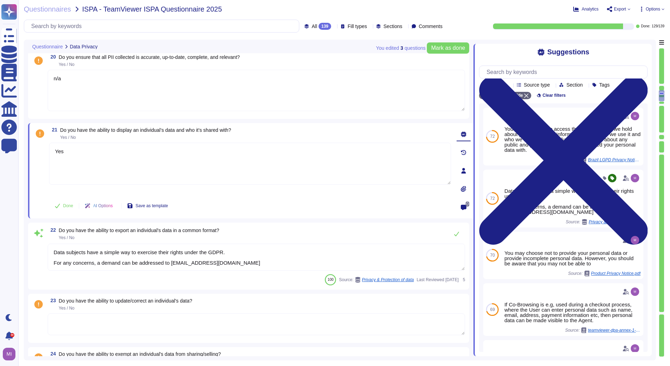
type textarea "Up on Customer request TeamViewer will assist to restitute back all data accord…"
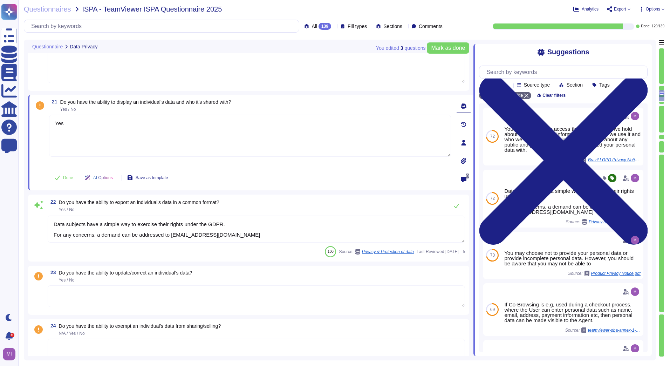
scroll to position [1, 0]
type textarea "Yes"
click at [236, 236] on textarea "Data subjects have a simple way to exercise their rights under the GDPR. For an…" at bounding box center [257, 229] width 418 height 27
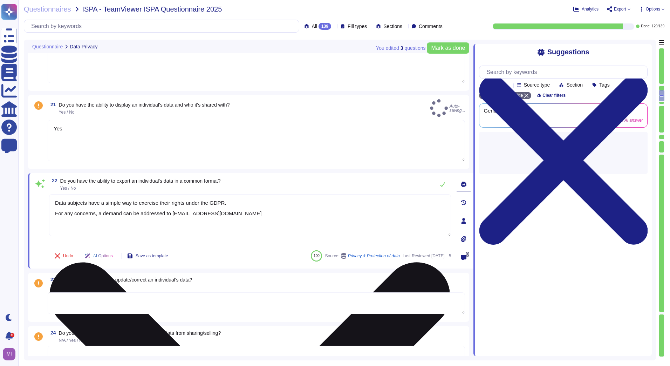
scroll to position [0, 0]
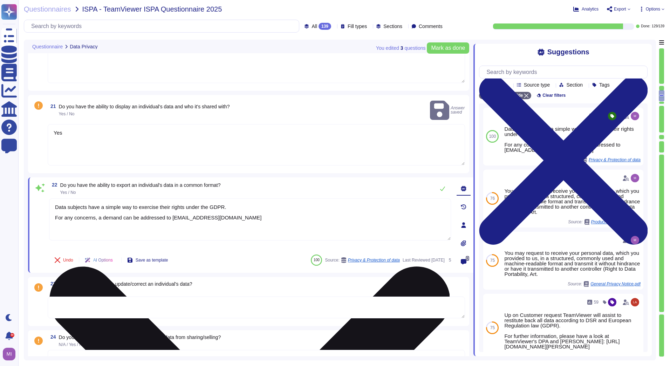
click at [56, 198] on textarea "Data subjects have a simple way to exercise their rights under the GDPR. For an…" at bounding box center [250, 219] width 402 height 42
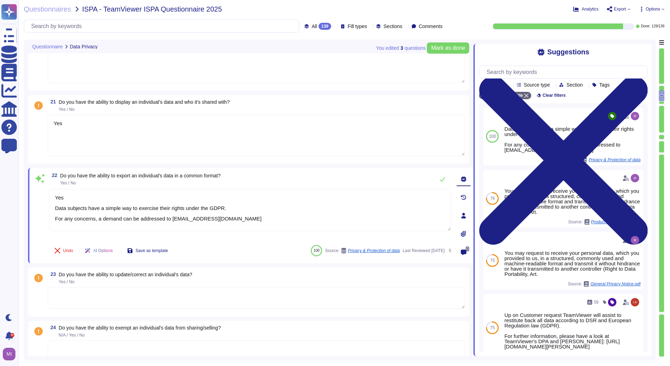
type textarea "Yes Data subjects have a simple way to exercise their rights under the GDPR. Fo…"
click at [111, 289] on textarea at bounding box center [257, 298] width 418 height 22
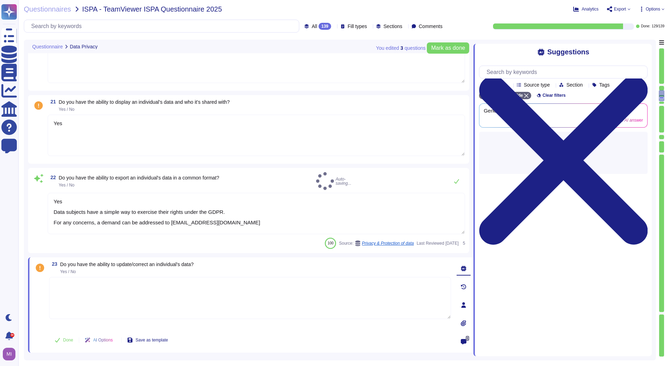
type textarea "Up on Customer request TeamViewer will assist to restitute back all data accord…"
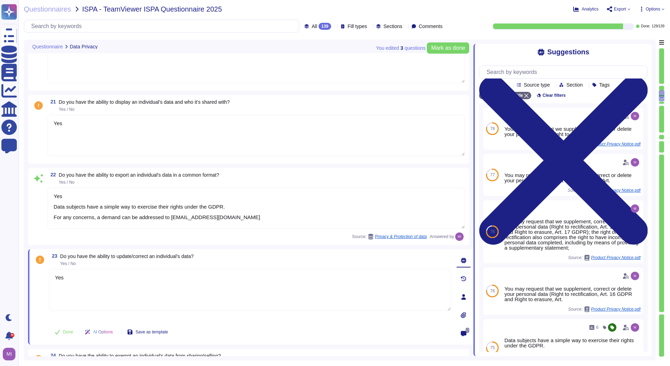
type textarea "Yes"
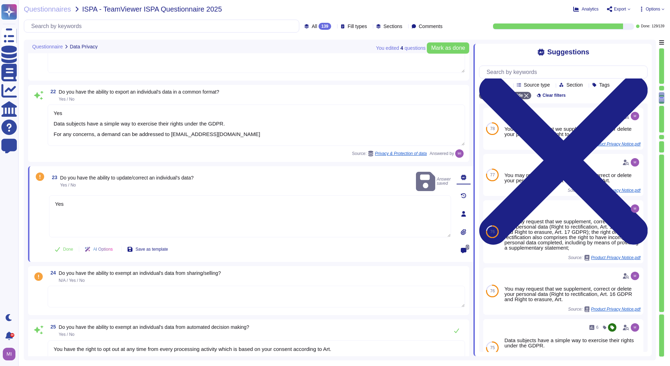
type textarea "TeamViewer is GDPR compliant. Measures to ensure the confidentiality and integr…"
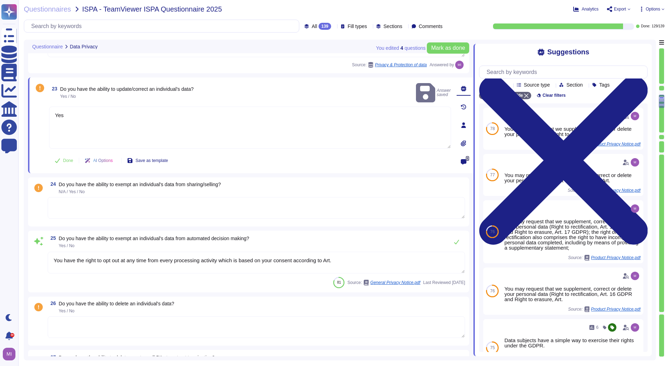
scroll to position [1765, 0]
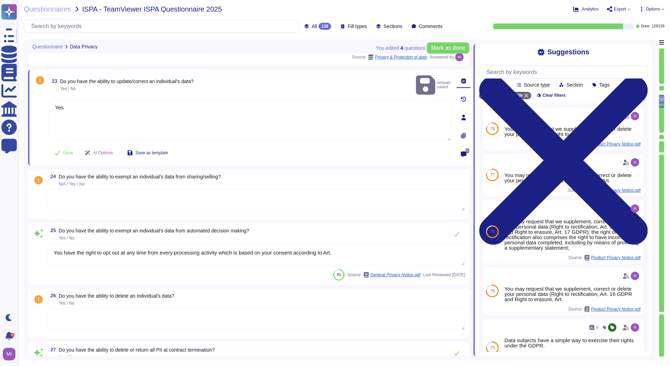
click at [170, 206] on textarea at bounding box center [257, 200] width 418 height 22
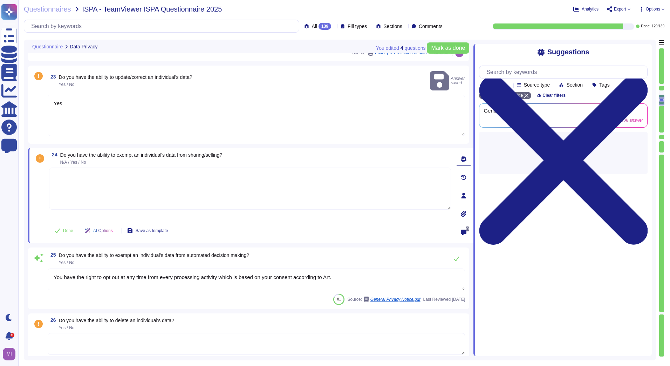
type textarea "TeamViewer is GDPR compliant. Measures to ensure the confidentiality and integr…"
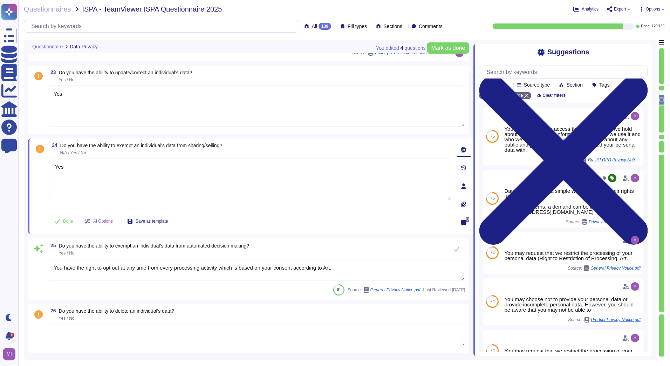
type textarea "Yes"
drag, startPoint x: 337, startPoint y: 266, endPoint x: 52, endPoint y: 268, distance: 285.4
click at [52, 268] on textarea "You have the right to opt out at any time from every processing activity which …" at bounding box center [257, 270] width 418 height 22
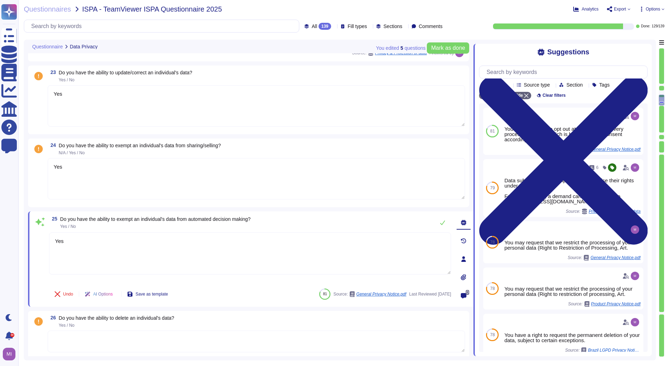
type textarea "Yes"
click at [102, 335] on textarea at bounding box center [257, 342] width 418 height 22
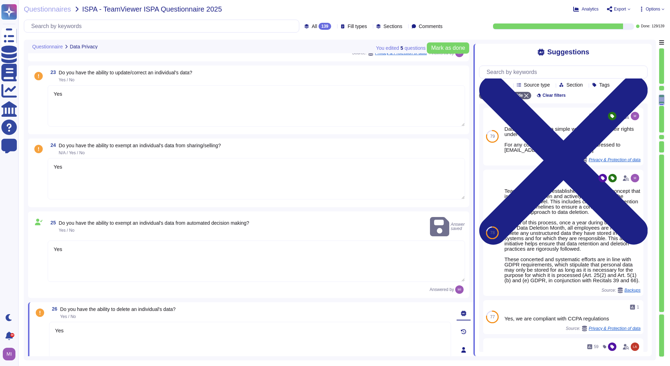
type textarea "Yes"
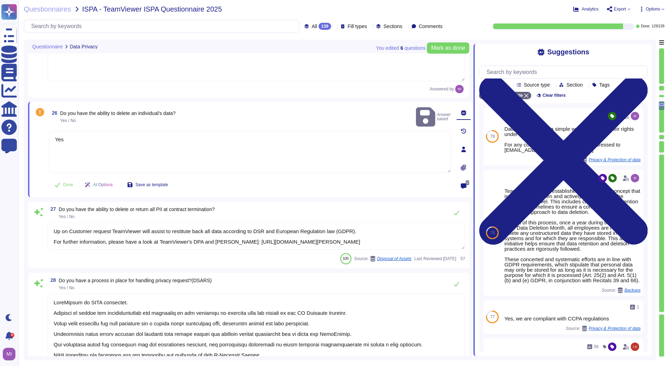
scroll to position [1976, 0]
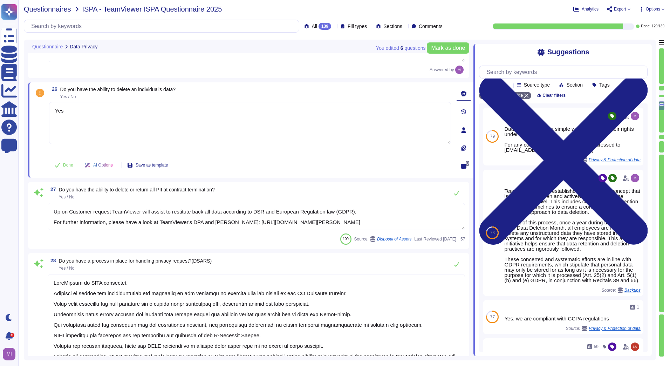
click at [62, 8] on span "Questionnaires" at bounding box center [47, 9] width 47 height 7
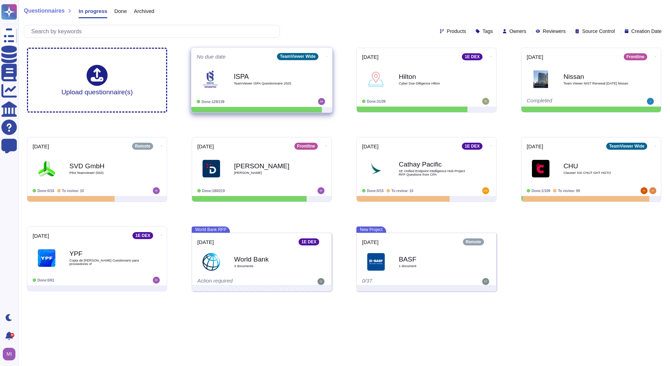
click at [326, 55] on icon at bounding box center [326, 56] width 1 height 2
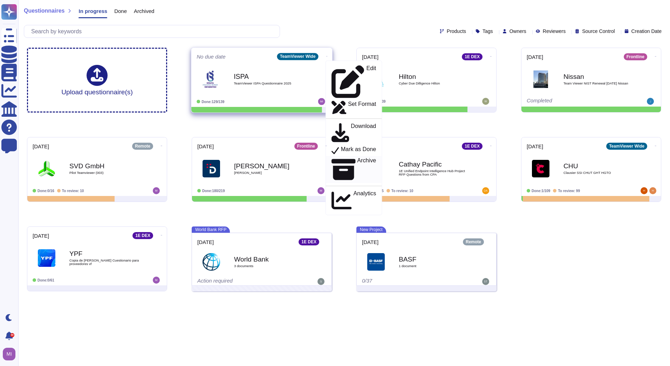
click at [357, 158] on p "Archive" at bounding box center [366, 169] width 19 height 23
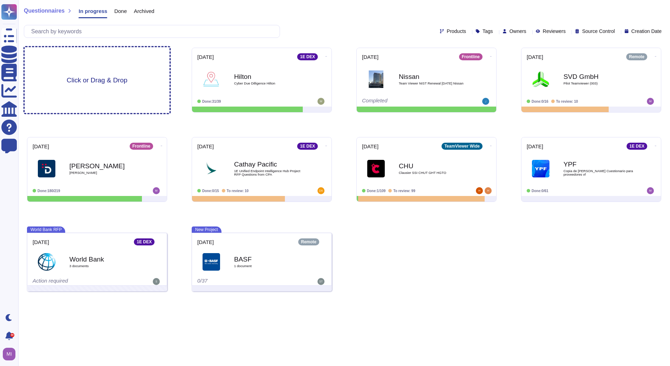
click at [112, 91] on div "Click or Drag & Drop" at bounding box center [97, 80] width 145 height 66
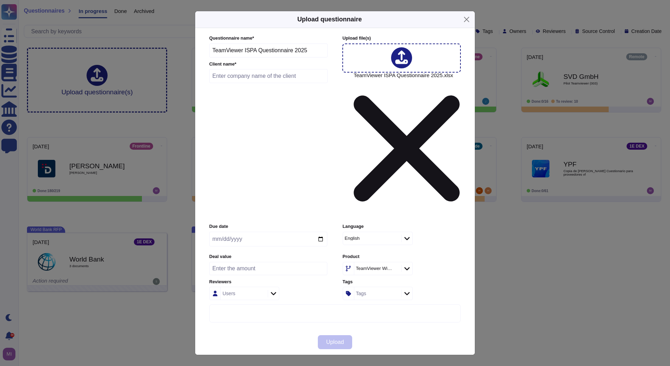
click at [260, 83] on input "text" at bounding box center [268, 76] width 118 height 14
click at [279, 83] on input "text" at bounding box center [268, 76] width 118 height 14
type input "SECU"
click at [332, 335] on button "Upload" at bounding box center [335, 342] width 35 height 14
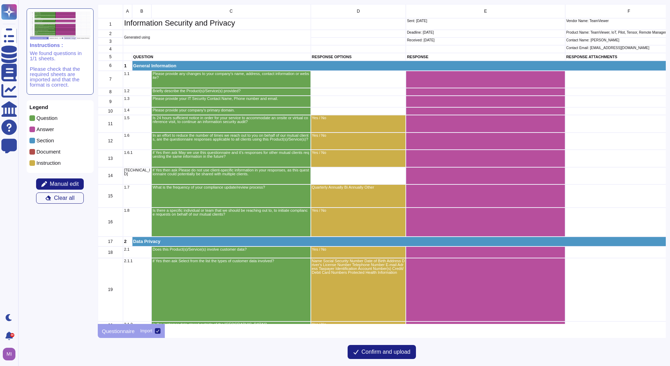
scroll to position [314, 563]
click at [64, 185] on span "Manual edit" at bounding box center [64, 184] width 29 height 6
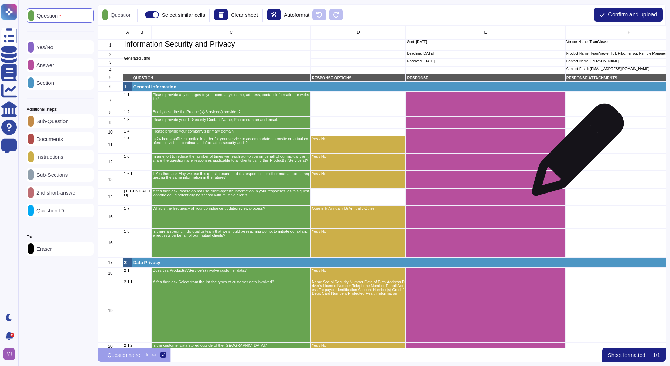
scroll to position [317, 563]
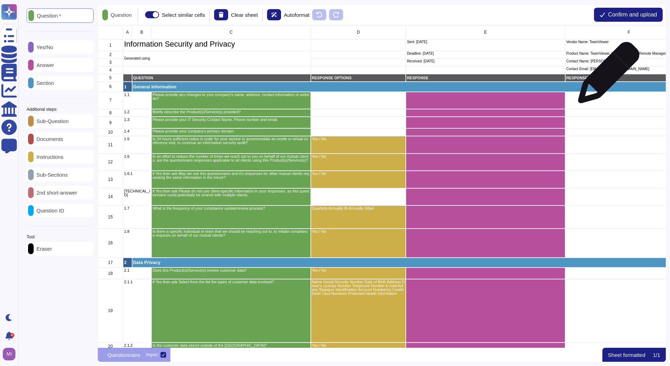
click at [606, 76] on p "RESPONSE ATTACHMENTS" at bounding box center [629, 78] width 126 height 4
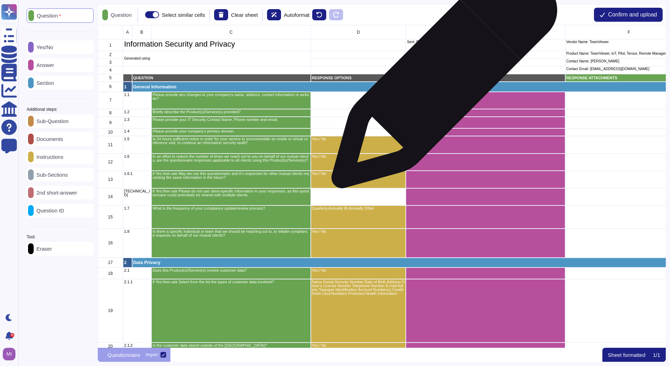
click at [442, 79] on p "RESPONSE" at bounding box center [485, 78] width 157 height 4
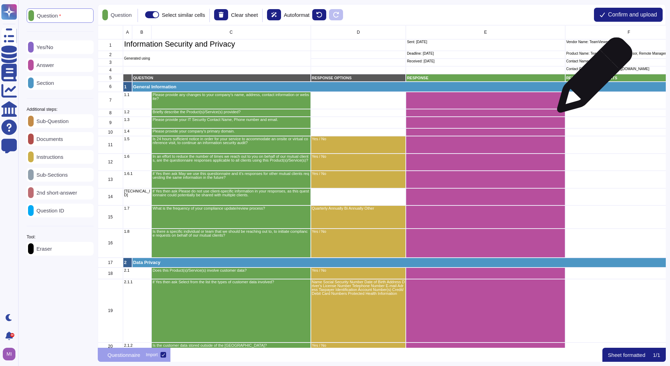
click at [592, 79] on p "RESPONSE ATTACHMENTS" at bounding box center [629, 78] width 126 height 4
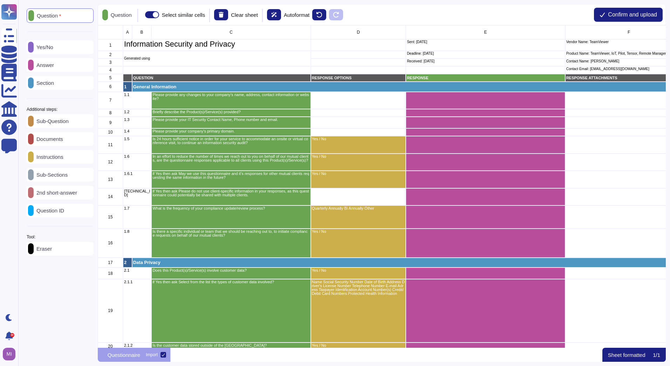
click at [47, 48] on p "Yes/No" at bounding box center [44, 47] width 20 height 5
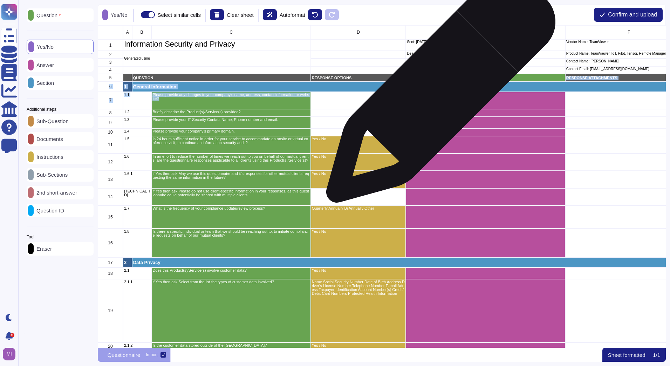
drag, startPoint x: 436, startPoint y: 81, endPoint x: 438, endPoint y: 91, distance: 11.1
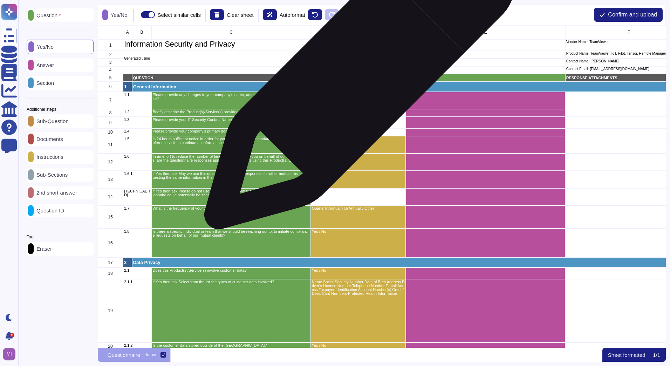
click at [357, 77] on p "RESPONSE OPTIONS" at bounding box center [358, 78] width 93 height 4
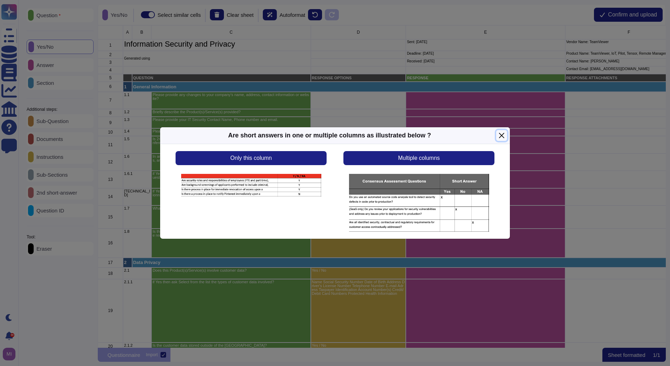
click at [501, 135] on button "Close" at bounding box center [501, 135] width 11 height 11
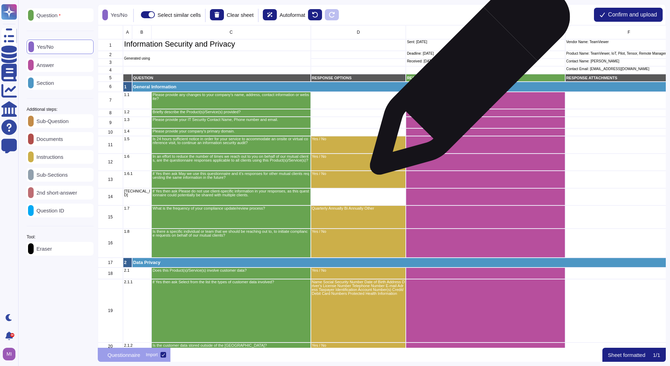
click at [467, 78] on p "RESPONSE" at bounding box center [485, 78] width 157 height 4
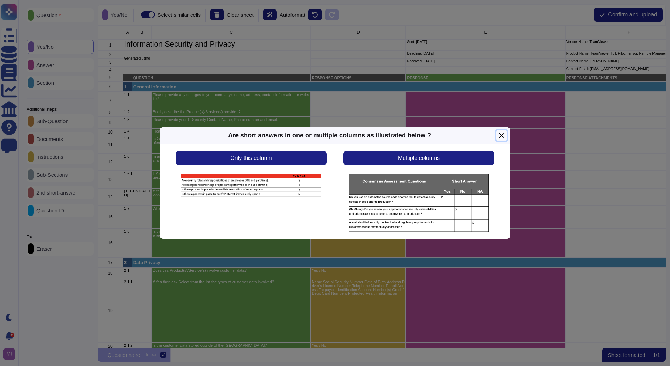
click at [502, 135] on button "Close" at bounding box center [501, 135] width 11 height 11
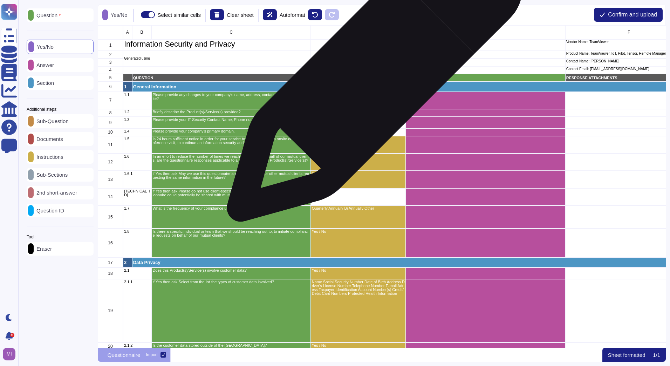
click at [372, 77] on p "RESPONSE OPTIONS" at bounding box center [358, 78] width 93 height 4
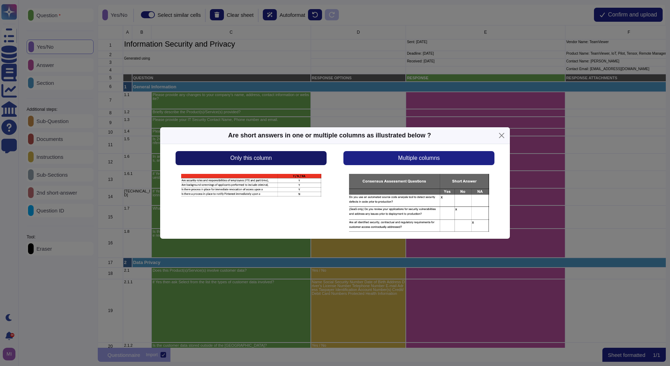
click at [307, 155] on button "Only this column" at bounding box center [251, 158] width 151 height 14
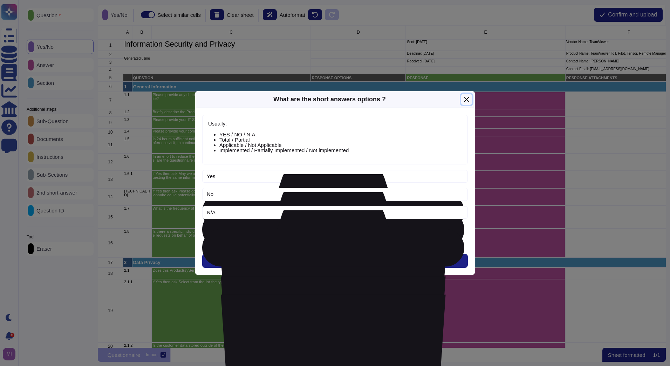
click at [467, 101] on button "Close" at bounding box center [466, 99] width 11 height 11
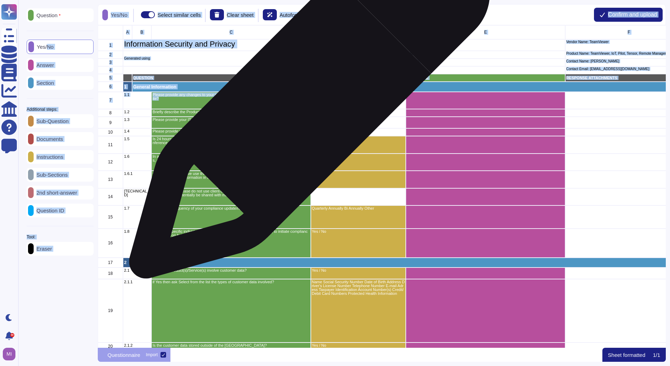
drag, startPoint x: 54, startPoint y: 49, endPoint x: 307, endPoint y: 102, distance: 257.8
click at [307, 102] on div "Question Yes/No Answer Section Additional steps: Sub-Question Documents Instruc…" at bounding box center [344, 183] width 644 height 358
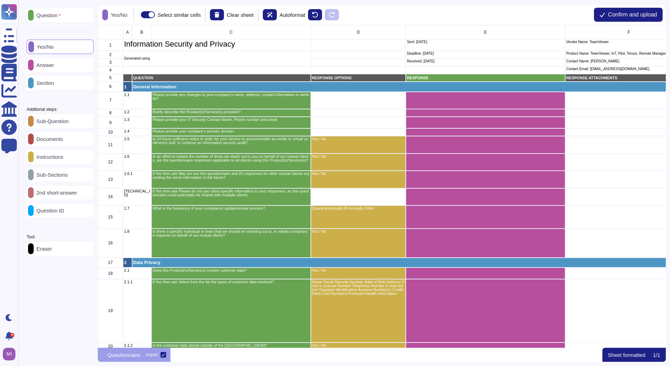
click at [67, 34] on div at bounding box center [60, 35] width 67 height 3
drag, startPoint x: 60, startPoint y: 46, endPoint x: 68, endPoint y: 50, distance: 9.1
click at [68, 50] on div "Yes/No" at bounding box center [60, 47] width 67 height 14
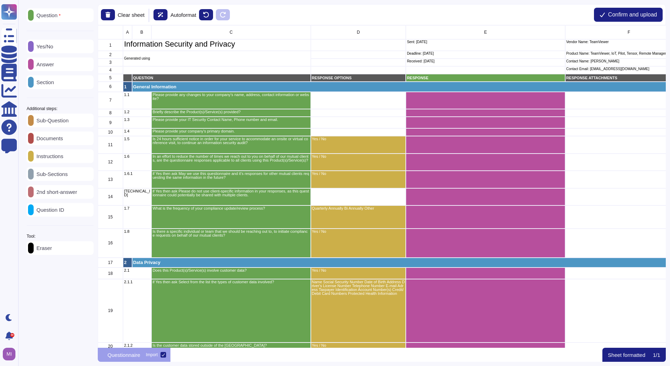
click at [438, 121] on div "grid" at bounding box center [485, 123] width 159 height 12
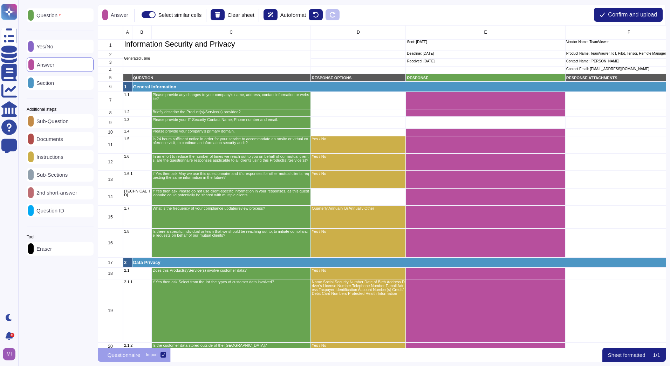
click at [438, 121] on div "grid" at bounding box center [485, 123] width 159 height 12
click at [43, 44] on p "Yes/No" at bounding box center [44, 46] width 20 height 5
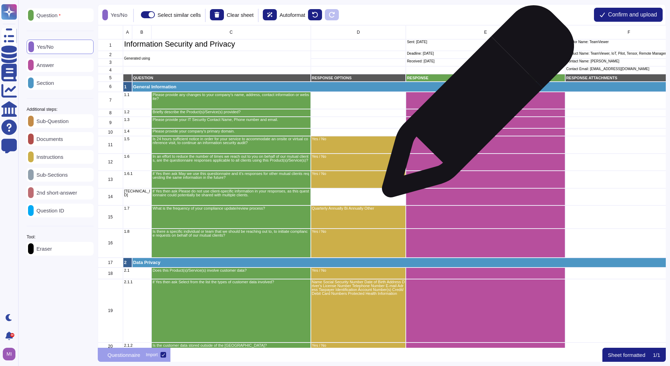
click at [475, 105] on div "grid" at bounding box center [485, 101] width 159 height 18
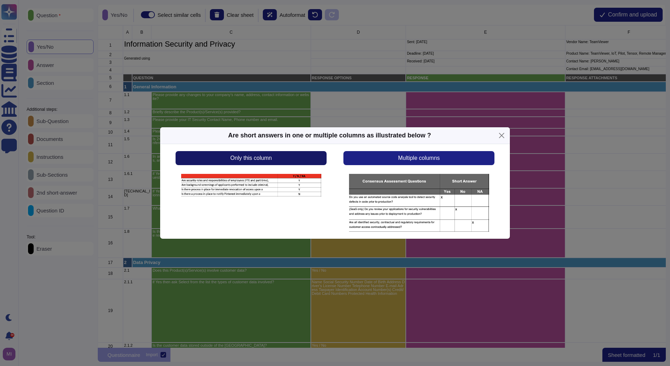
click at [310, 159] on button "Only this column" at bounding box center [251, 158] width 151 height 14
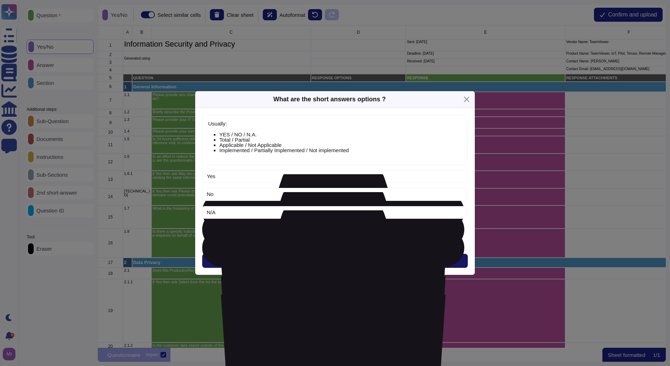
click at [340, 259] on span "Next" at bounding box center [336, 261] width 12 height 6
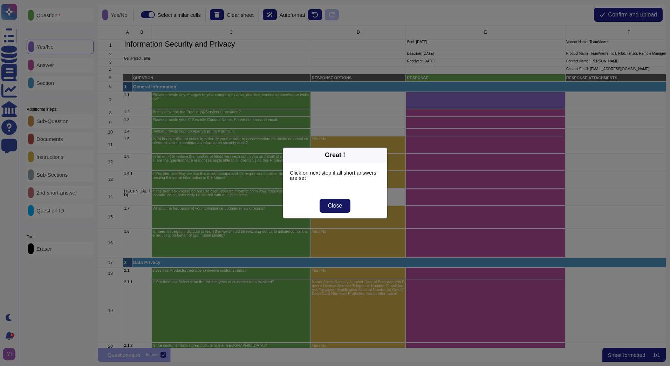
click at [336, 207] on span "Close" at bounding box center [335, 206] width 14 height 6
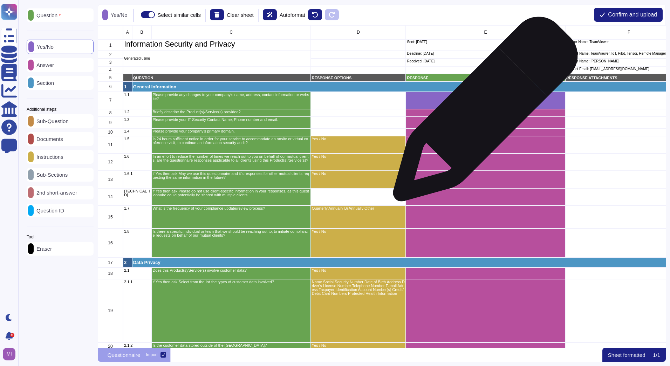
click at [482, 114] on div "grid" at bounding box center [485, 113] width 159 height 8
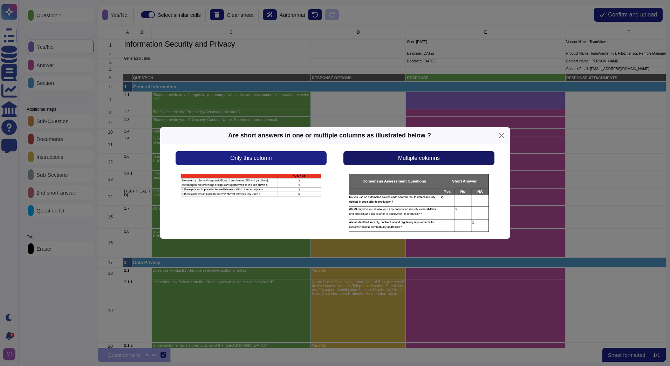
click at [382, 161] on button "Multiple columns" at bounding box center [419, 158] width 151 height 14
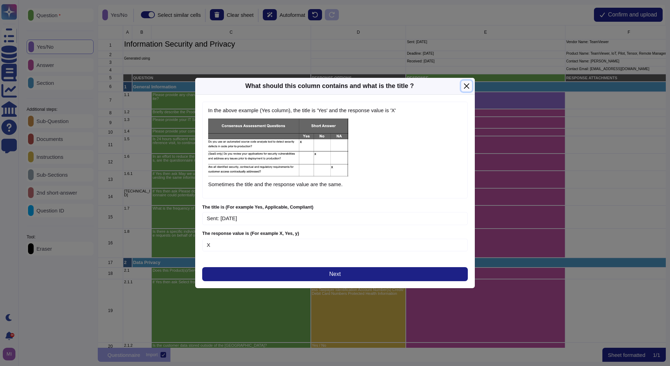
click at [469, 88] on button "Close" at bounding box center [466, 86] width 11 height 11
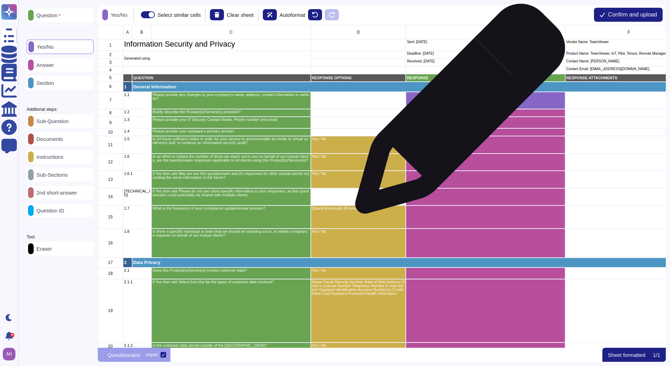
click at [457, 112] on div "grid" at bounding box center [485, 113] width 159 height 8
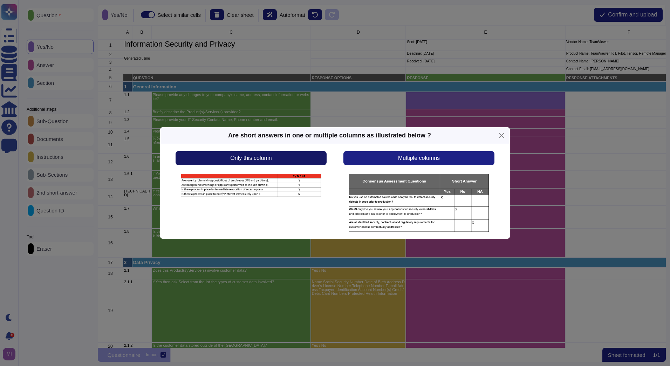
click at [313, 155] on button "Only this column" at bounding box center [251, 158] width 151 height 14
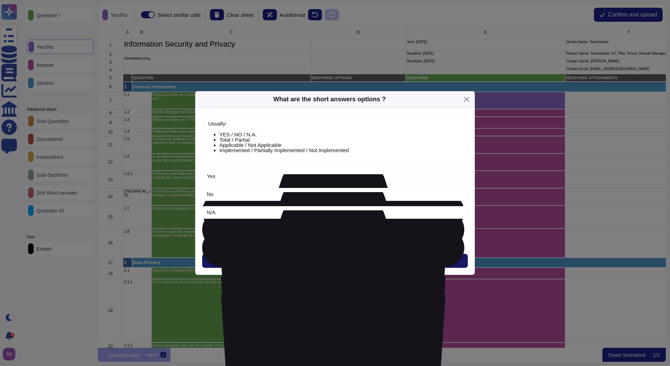
click at [342, 260] on button "Next" at bounding box center [335, 261] width 266 height 14
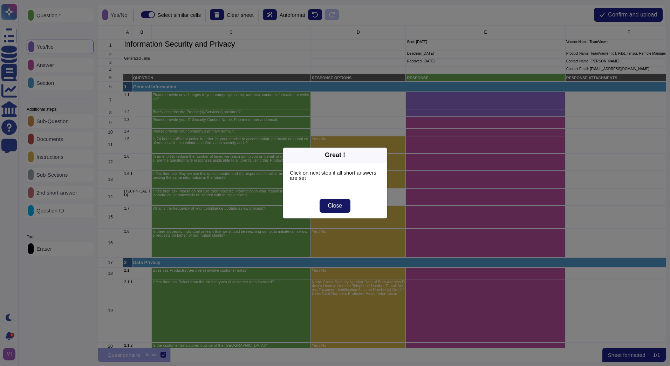
click at [343, 206] on button "Close" at bounding box center [335, 206] width 31 height 14
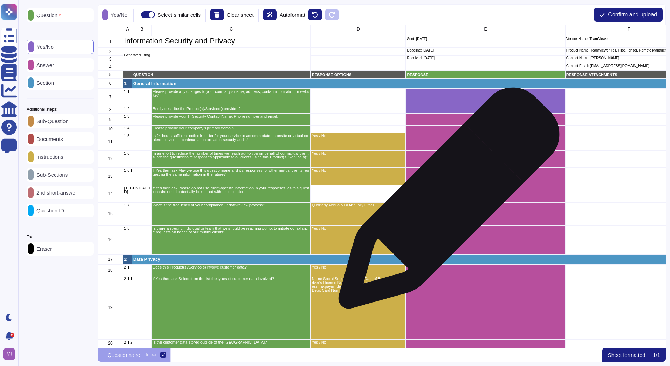
scroll to position [0, 0]
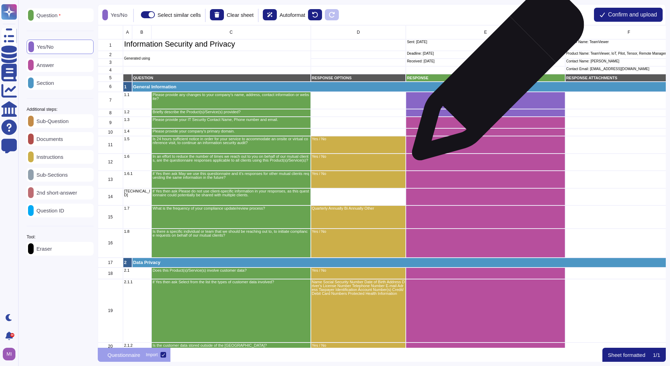
click at [495, 78] on p "RESPONSE" at bounding box center [485, 78] width 157 height 4
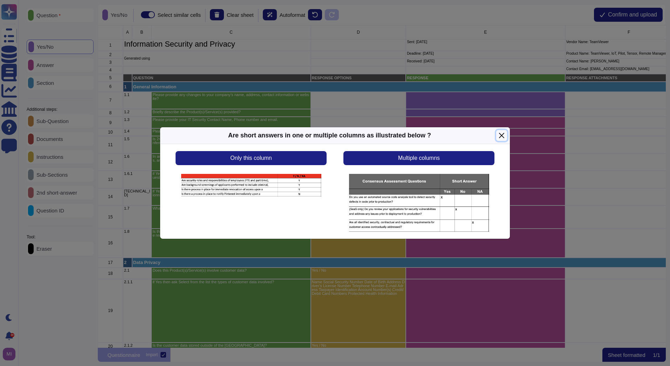
drag, startPoint x: 503, startPoint y: 136, endPoint x: 391, endPoint y: 138, distance: 111.9
click at [415, 137] on div "Are short answers in one or multiple columns as illustrated below ?" at bounding box center [335, 135] width 350 height 17
click at [293, 161] on button "Only this column" at bounding box center [251, 158] width 151 height 14
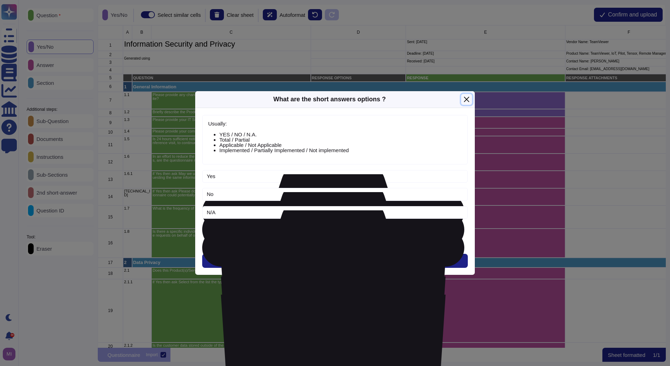
click at [469, 101] on button "Close" at bounding box center [466, 99] width 11 height 11
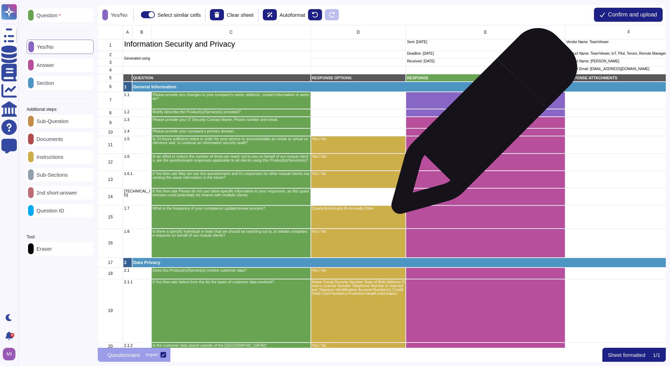
click at [482, 124] on div "grid" at bounding box center [485, 123] width 159 height 12
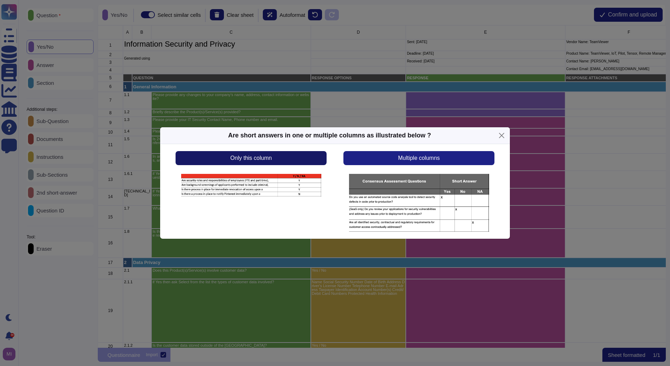
click at [304, 159] on button "Only this column" at bounding box center [251, 158] width 151 height 14
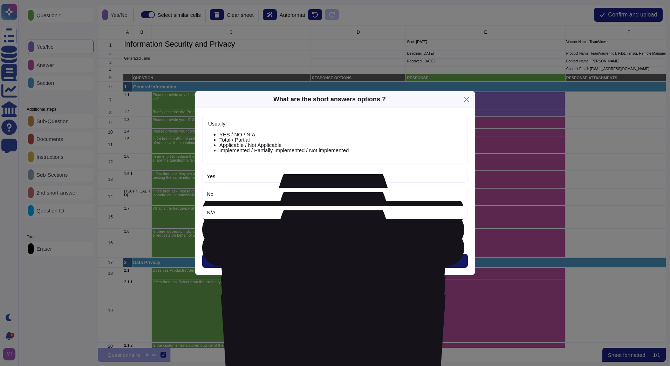
click at [334, 262] on span "Next" at bounding box center [336, 261] width 12 height 6
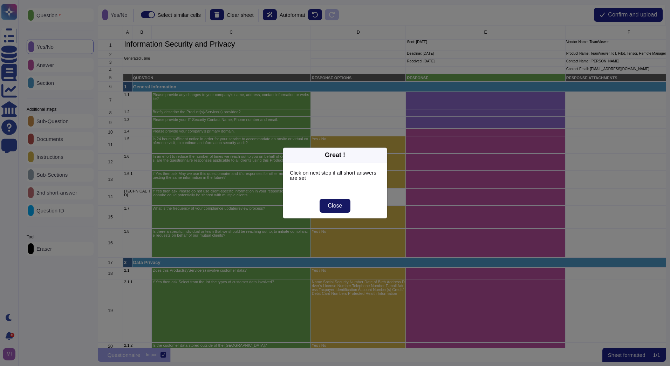
click at [331, 212] on button "Close" at bounding box center [335, 206] width 31 height 14
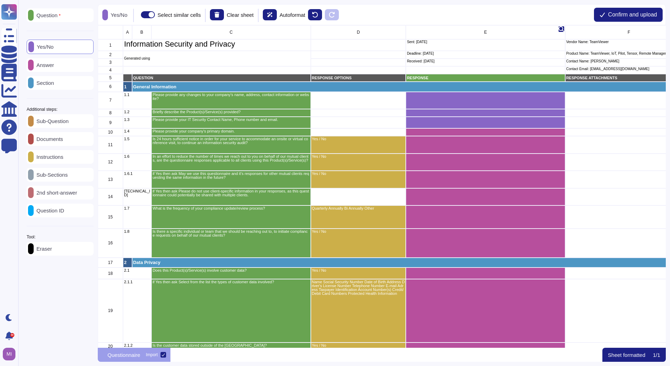
click at [494, 33] on div "E" at bounding box center [485, 32] width 159 height 14
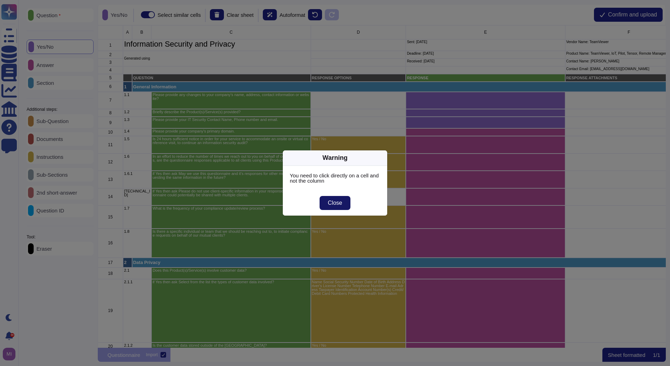
click at [340, 205] on span "Close" at bounding box center [335, 203] width 14 height 6
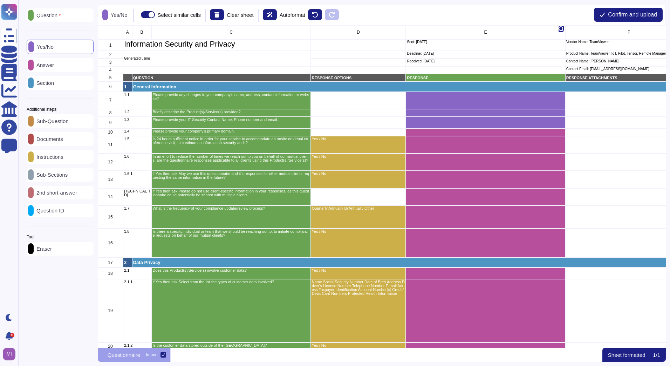
click at [456, 28] on div "E" at bounding box center [485, 32] width 159 height 14
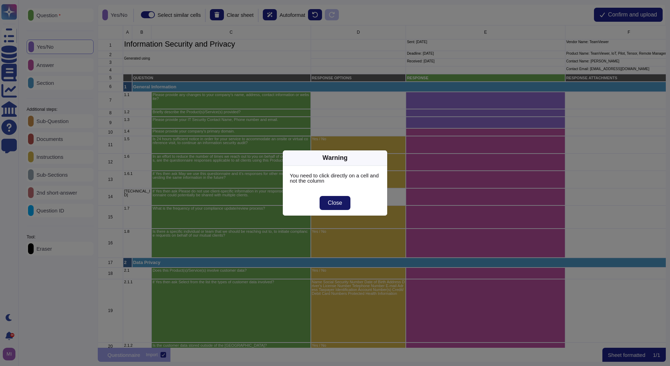
click at [332, 201] on span "Close" at bounding box center [335, 203] width 14 height 6
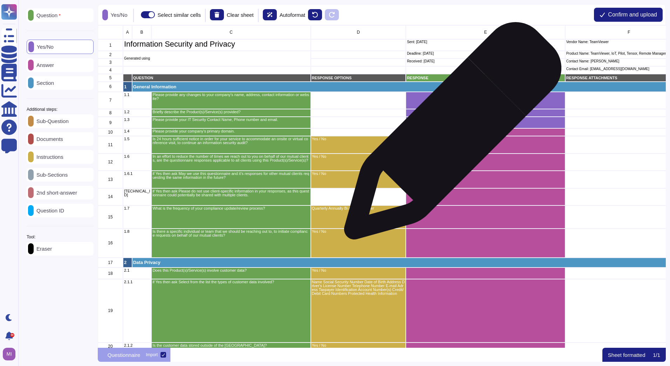
click at [450, 134] on div "grid" at bounding box center [485, 132] width 159 height 8
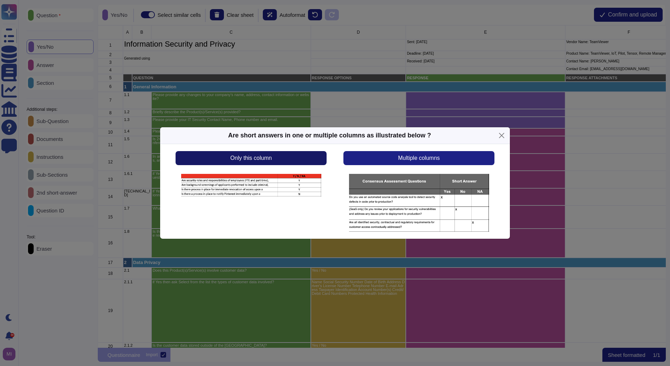
click at [310, 157] on button "Only this column" at bounding box center [251, 158] width 151 height 14
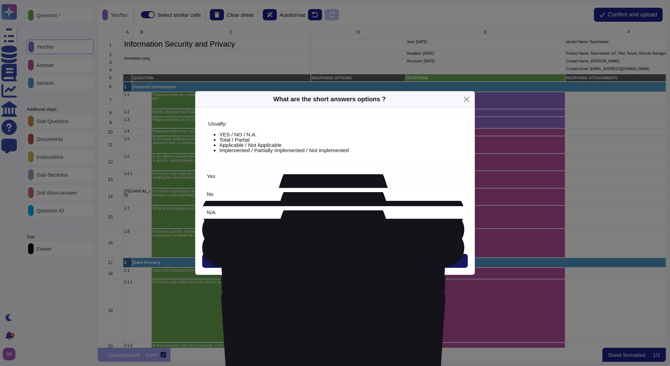
click at [330, 256] on button "Next" at bounding box center [335, 261] width 266 height 14
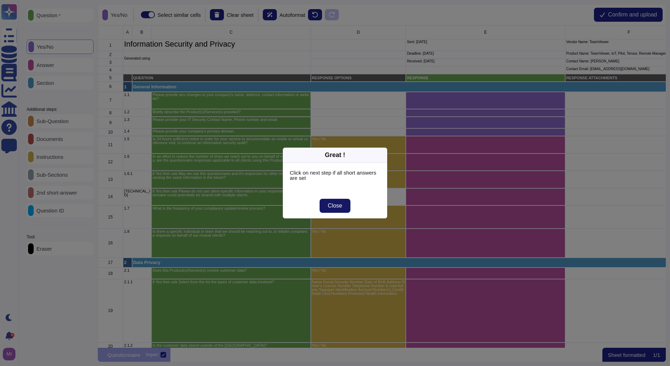
click at [331, 207] on span "Close" at bounding box center [335, 206] width 14 height 6
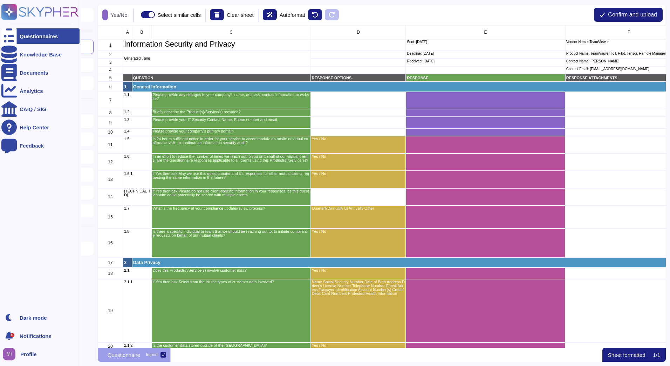
click at [15, 36] on div at bounding box center [8, 35] width 15 height 15
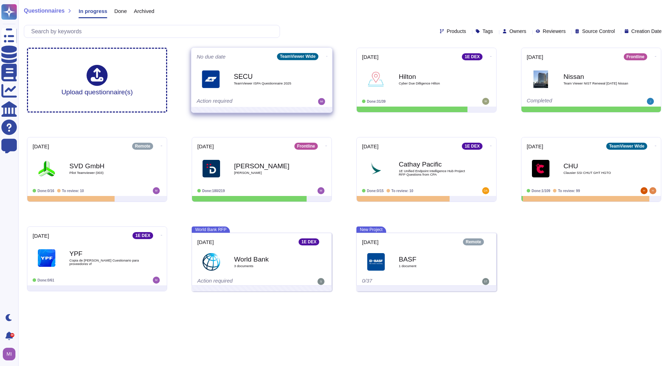
click at [326, 56] on icon at bounding box center [326, 56] width 1 height 2
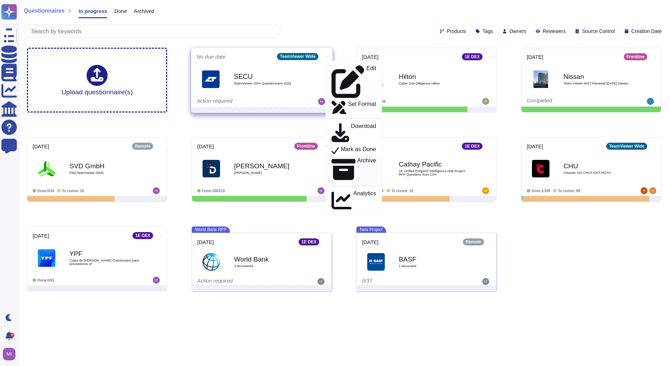
click at [333, 157] on div "Archive" at bounding box center [354, 169] width 45 height 24
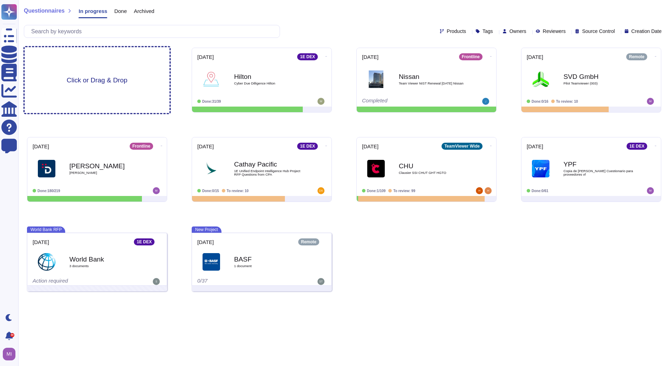
click at [134, 84] on div "Click or Drag & Drop" at bounding box center [97, 80] width 145 height 66
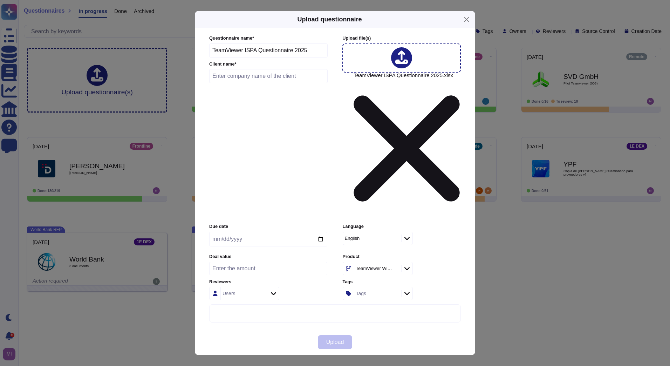
click at [410, 265] on icon at bounding box center [407, 268] width 5 height 7
click at [394, 239] on div "Remote" at bounding box center [388, 240] width 73 height 6
click at [267, 83] on input "text" at bounding box center [268, 76] width 118 height 14
type input "SECU"
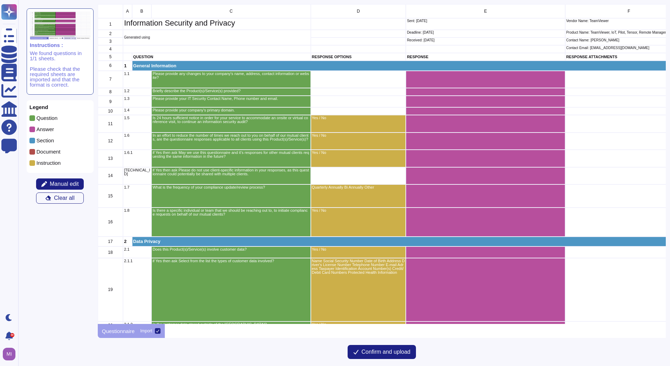
scroll to position [314, 563]
click at [609, 64] on p "General Information" at bounding box center [668, 65] width 1070 height 5
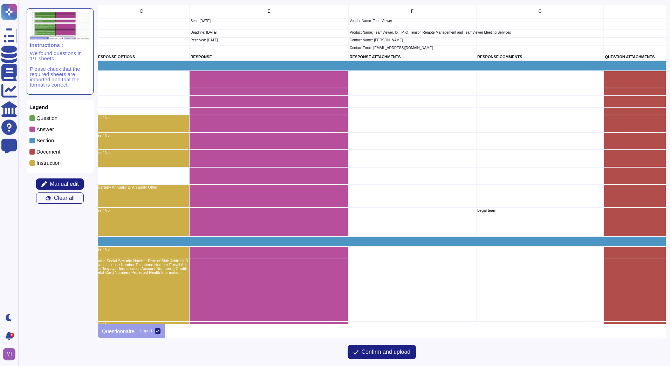
scroll to position [0, 214]
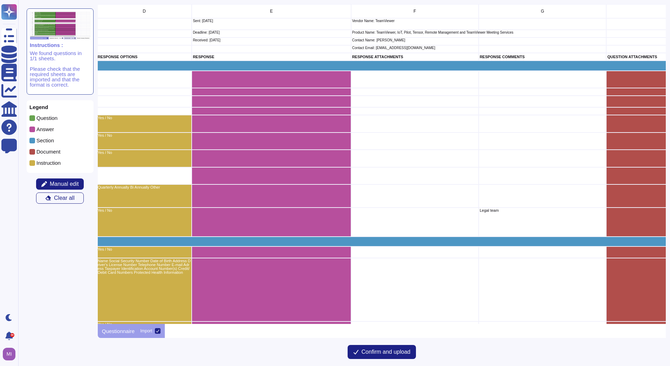
click at [525, 61] on div "General Information" at bounding box center [454, 66] width 1072 height 10
click at [526, 67] on p "General Information" at bounding box center [454, 65] width 1070 height 5
click at [534, 112] on div "grid" at bounding box center [543, 111] width 128 height 8
click at [535, 117] on div "grid" at bounding box center [543, 124] width 128 height 18
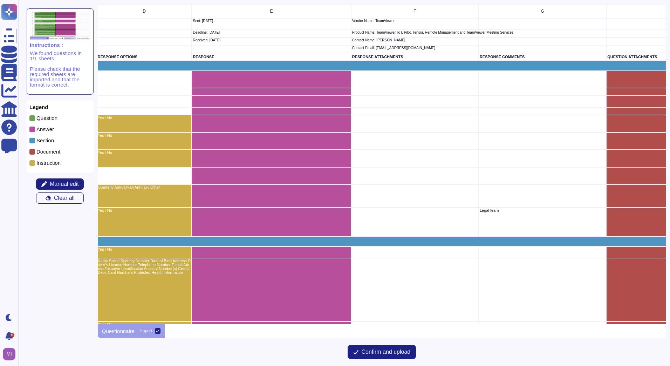
click at [535, 128] on div "grid" at bounding box center [543, 124] width 128 height 18
click at [78, 185] on span "Manual edit" at bounding box center [64, 184] width 29 height 6
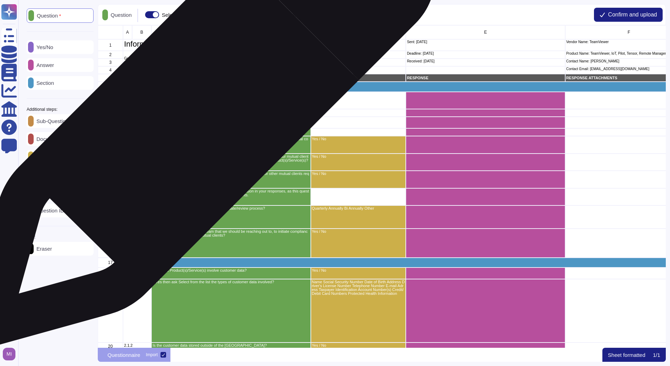
scroll to position [317, 563]
